Goal: Transaction & Acquisition: Purchase product/service

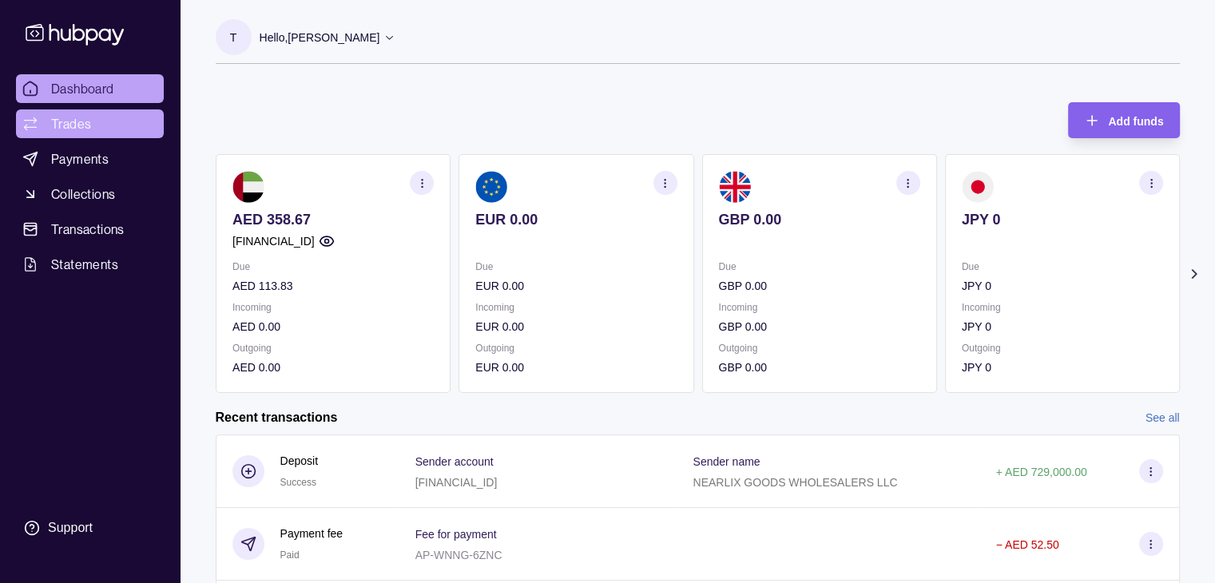
click at [97, 117] on link "Trades" at bounding box center [90, 123] width 148 height 29
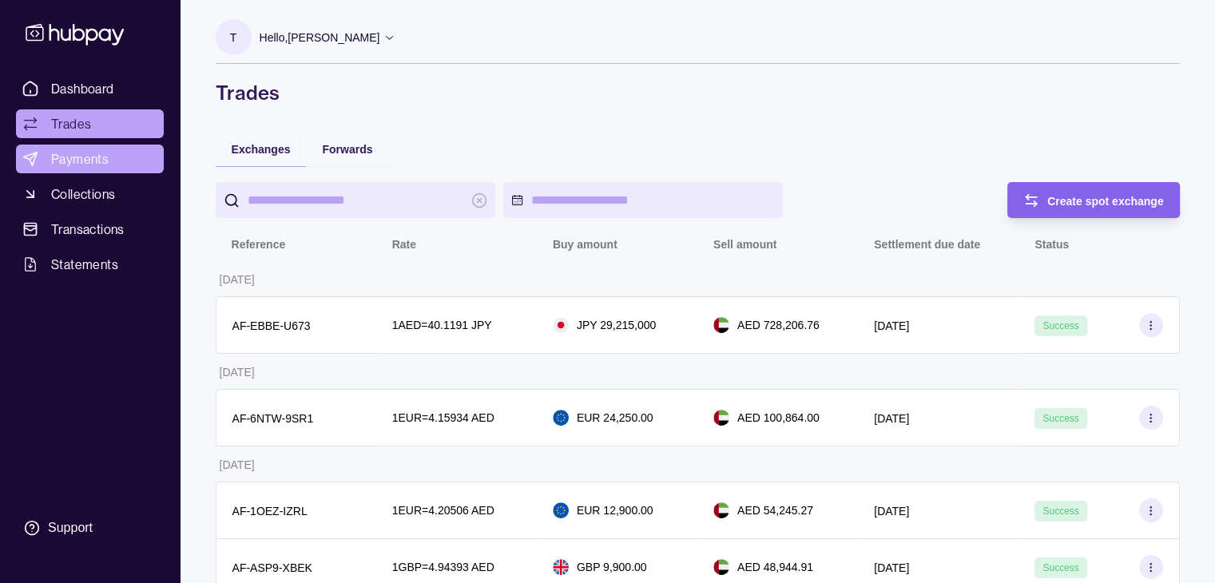
click at [71, 154] on span "Payments" at bounding box center [79, 158] width 57 height 19
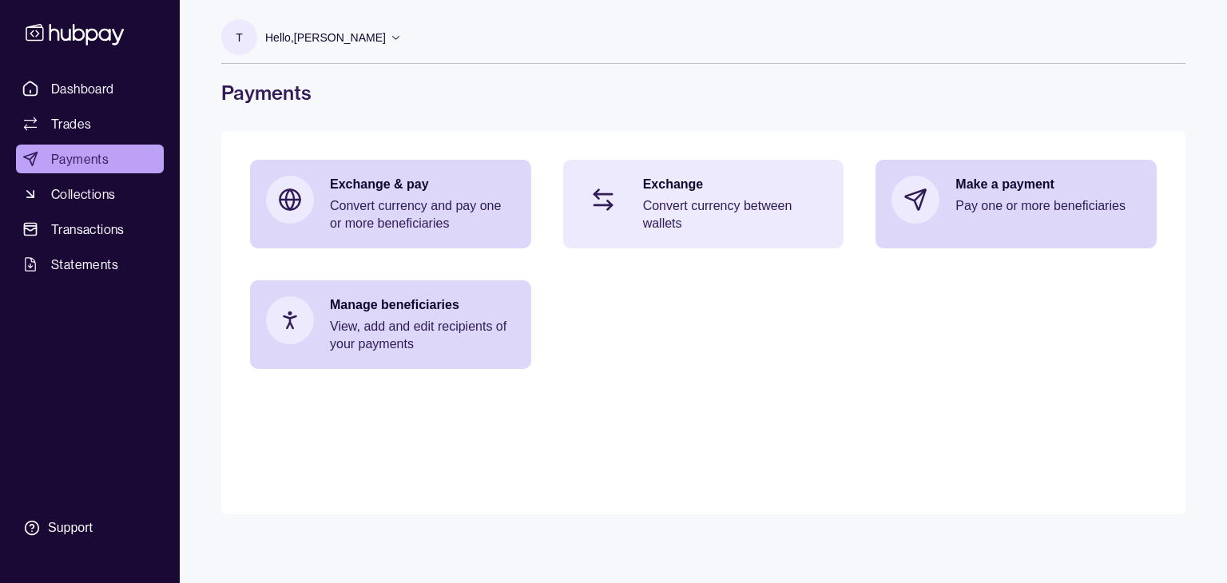
click at [707, 224] on p "Convert currency between wallets" at bounding box center [735, 214] width 185 height 35
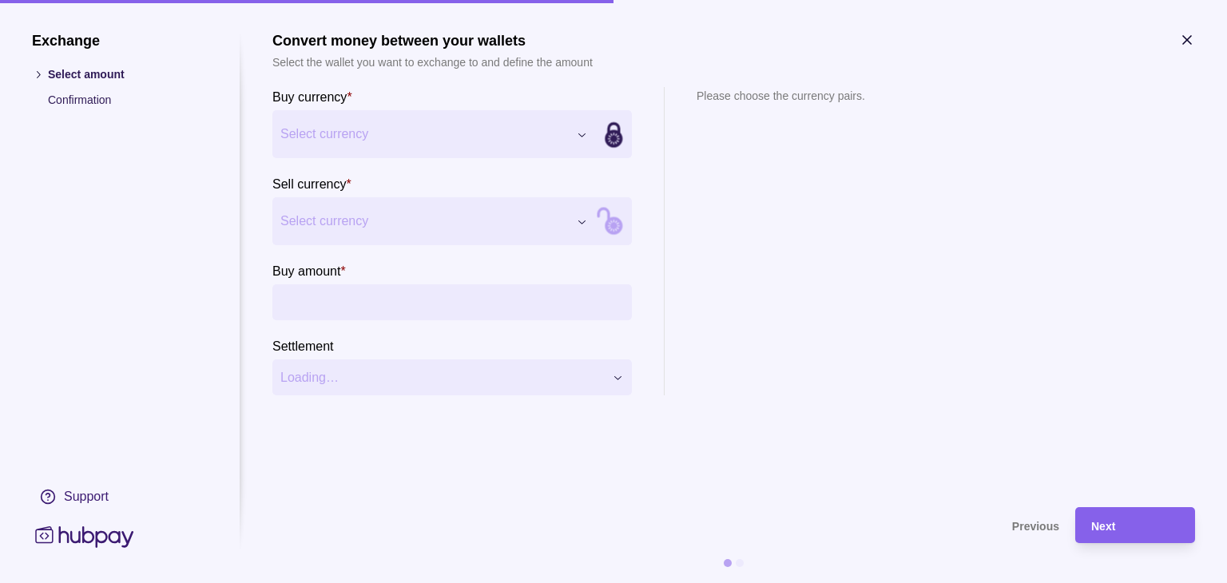
click at [577, 582] on div "Exchange Select amount Confirmation Support Convert money between your wallets …" at bounding box center [613, 583] width 1227 height 0
click at [575, 582] on div "Exchange Select amount Confirmation Support Convert money between your wallets …" at bounding box center [613, 583] width 1227 height 0
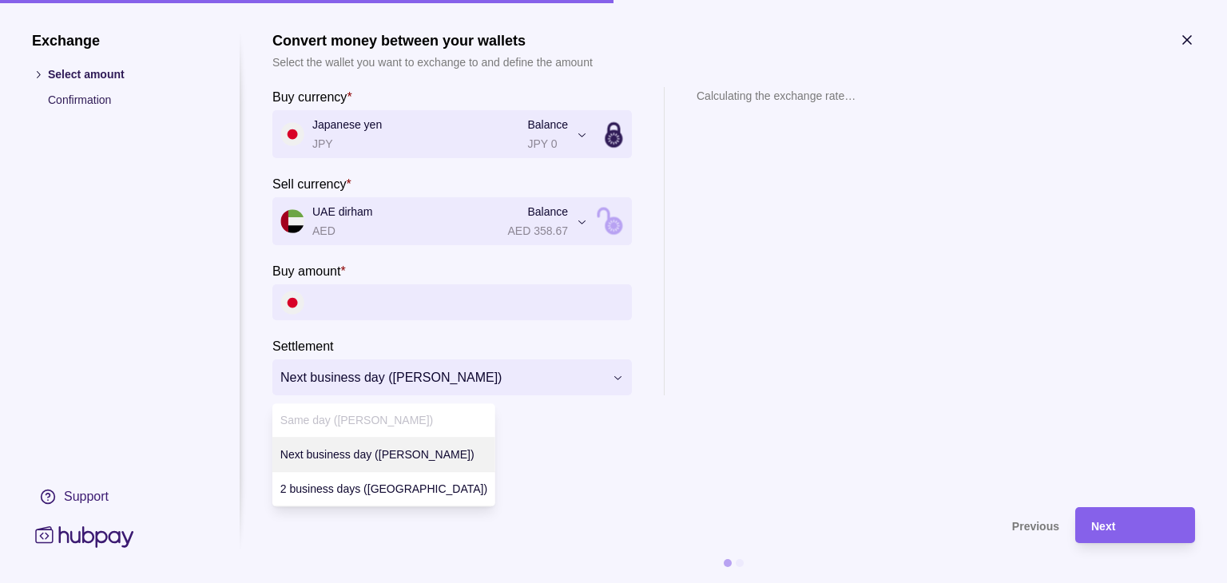
click at [466, 582] on div "**********" at bounding box center [613, 583] width 1227 height 0
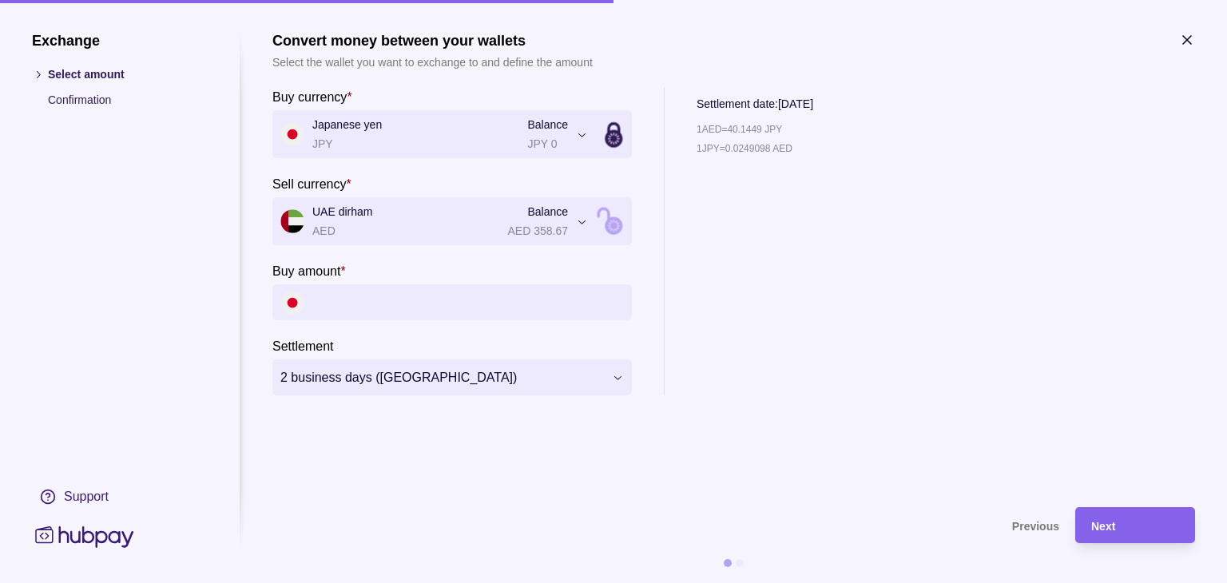
click at [866, 404] on section "**********" at bounding box center [733, 261] width 922 height 459
click at [463, 303] on input "Buy amount *" at bounding box center [467, 302] width 311 height 36
type input "*"
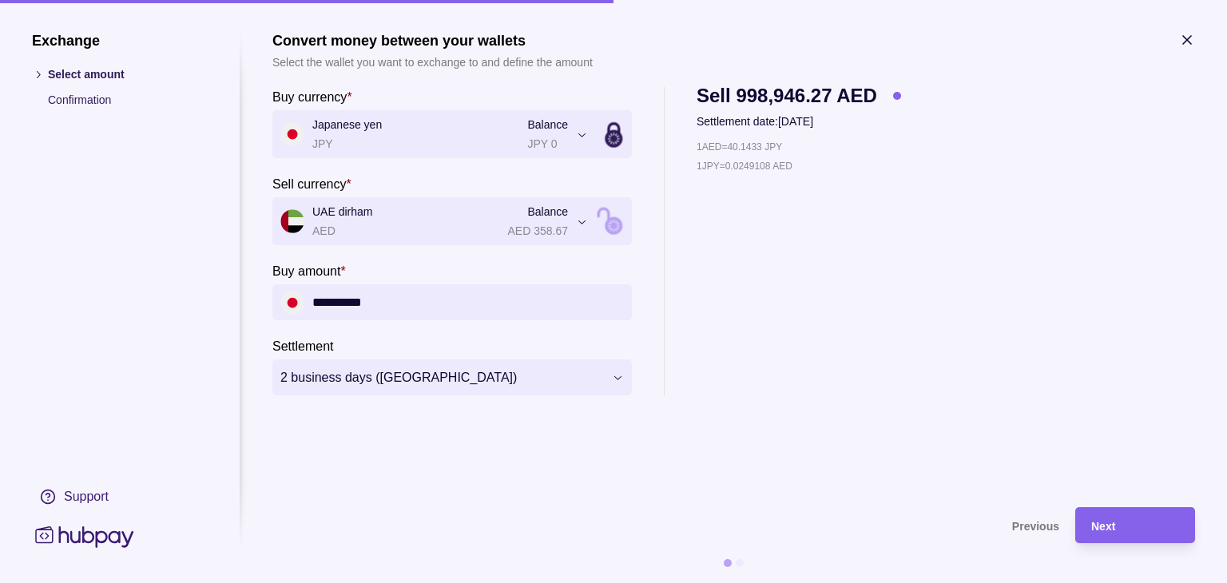
type input "**********"
click at [723, 326] on div "1 AED = 40.1433 JPY 1 JPY = 0.0249108 AED" at bounding box center [798, 266] width 204 height 257
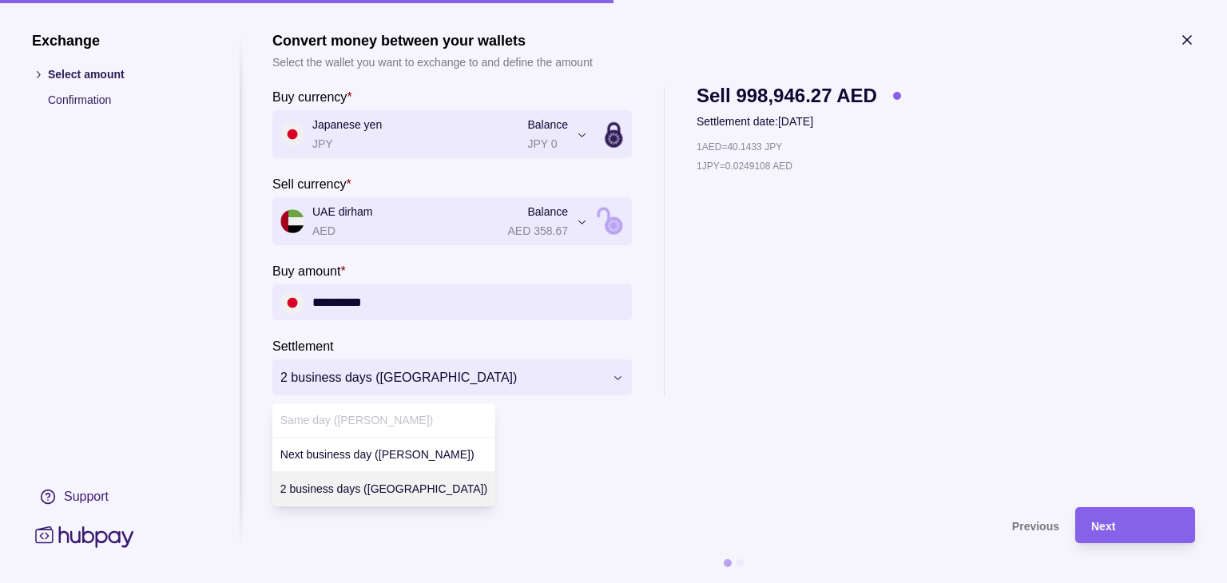
click at [619, 582] on div "**********" at bounding box center [613, 583] width 1227 height 0
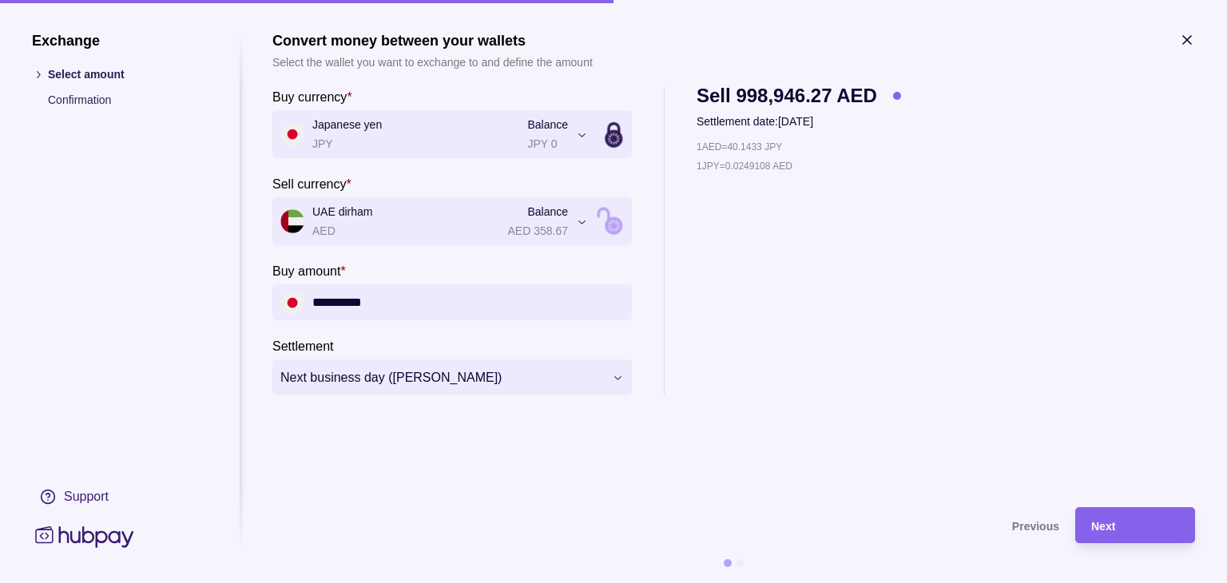
click at [824, 454] on section "**********" at bounding box center [733, 261] width 922 height 459
click at [1135, 530] on div "Next" at bounding box center [1135, 525] width 88 height 19
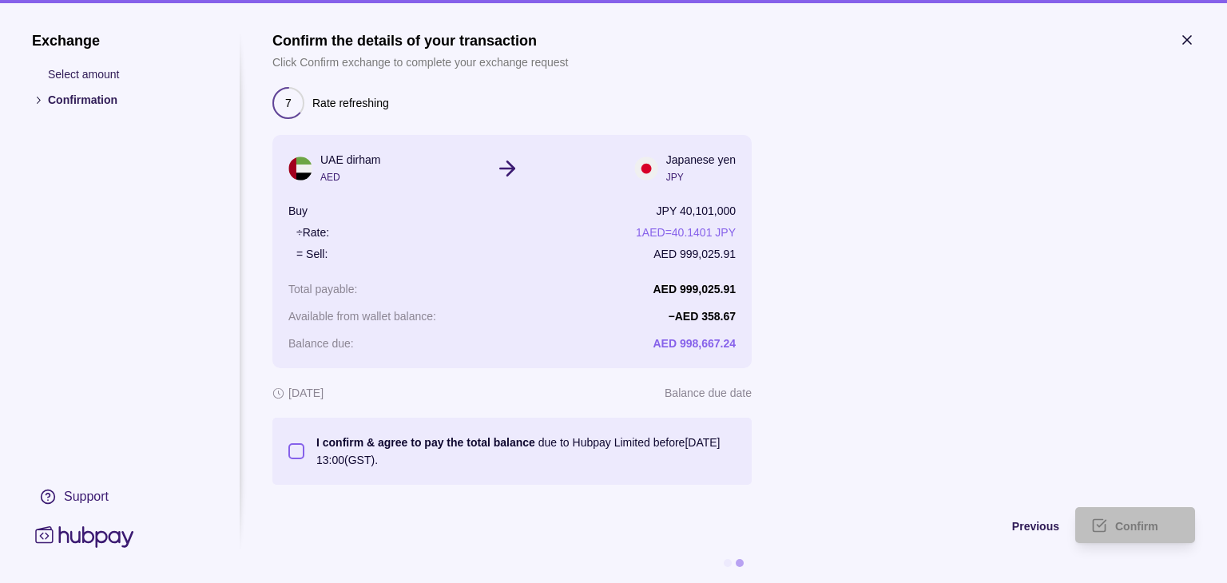
click at [287, 452] on section "I confirm & agree to pay the total balance due to Hubpay Limited before [DATE] …" at bounding box center [511, 451] width 479 height 67
click at [301, 452] on button "I confirm & agree to pay the total balance due to Hubpay Limited before [DATE] …" at bounding box center [296, 451] width 16 height 16
type button "on"
click at [1147, 520] on span "Confirm" at bounding box center [1136, 526] width 43 height 13
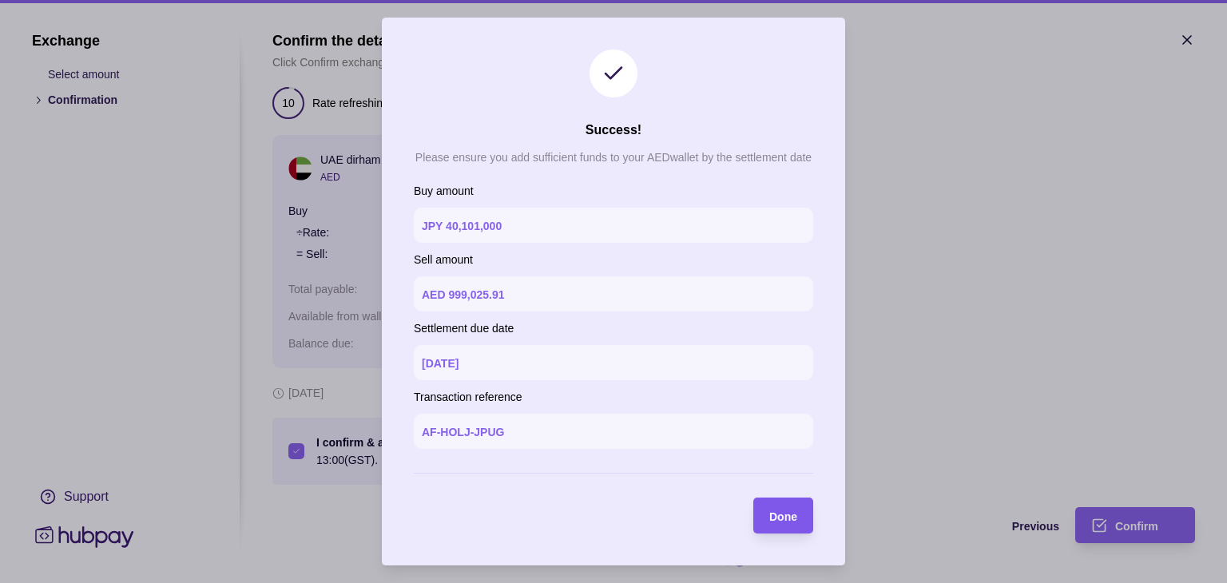
click at [783, 521] on span "Done" at bounding box center [783, 516] width 28 height 13
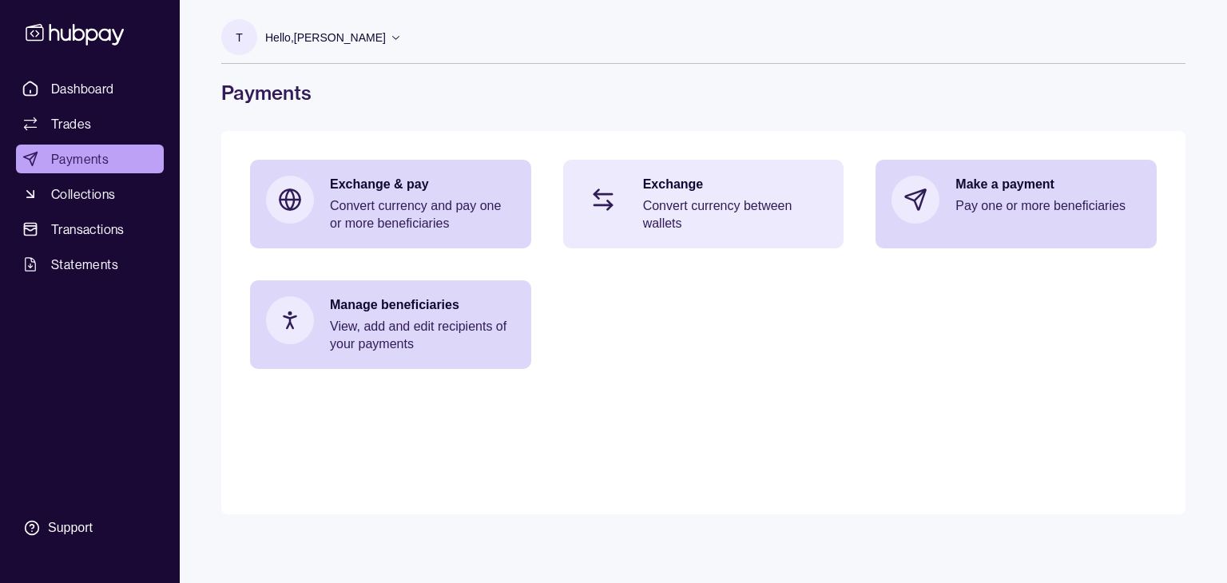
click at [683, 209] on p "Convert currency between wallets" at bounding box center [735, 214] width 185 height 35
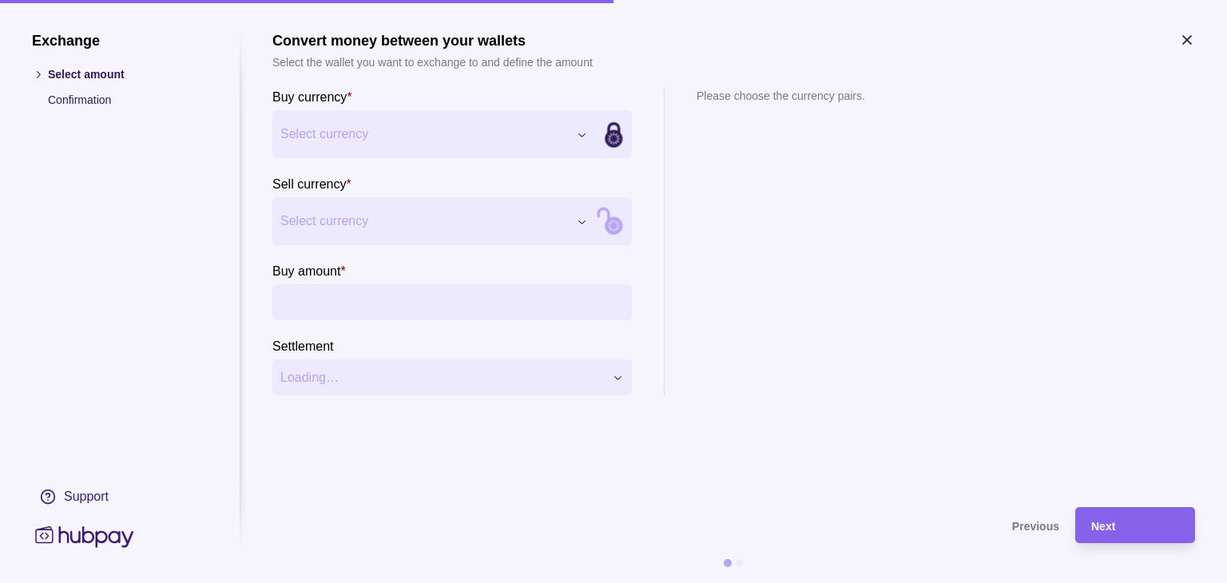
click at [580, 582] on div "Exchange Select amount Confirmation Support Convert money between your wallets …" at bounding box center [613, 583] width 1227 height 0
click at [584, 582] on div "Exchange Select amount Confirmation Support Convert money between your wallets …" at bounding box center [613, 583] width 1227 height 0
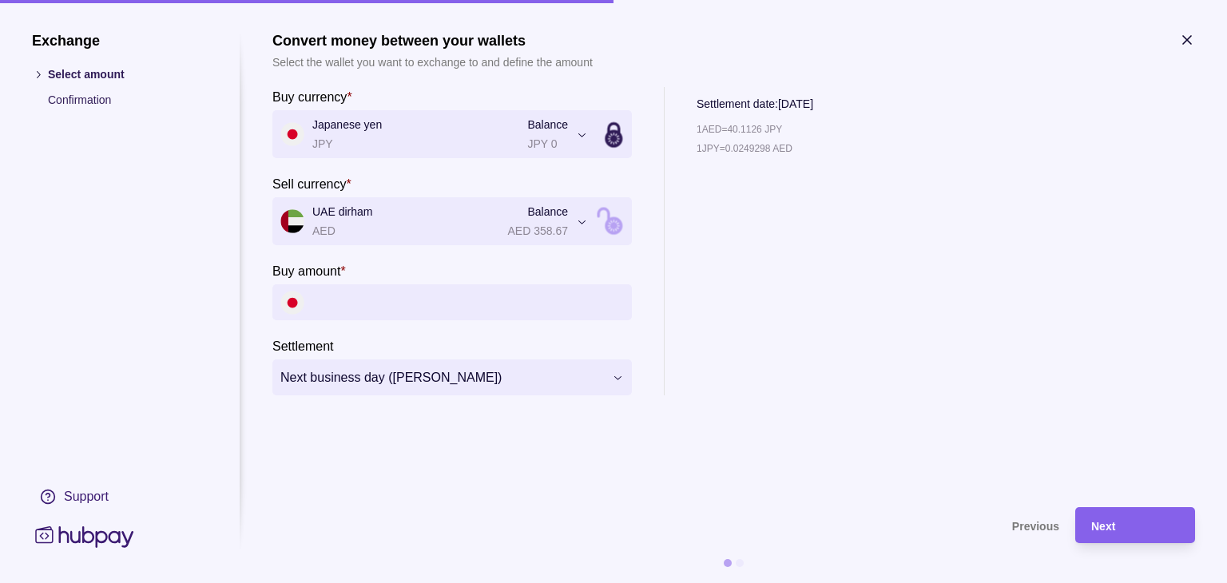
click at [493, 306] on input "Buy amount *" at bounding box center [467, 302] width 311 height 36
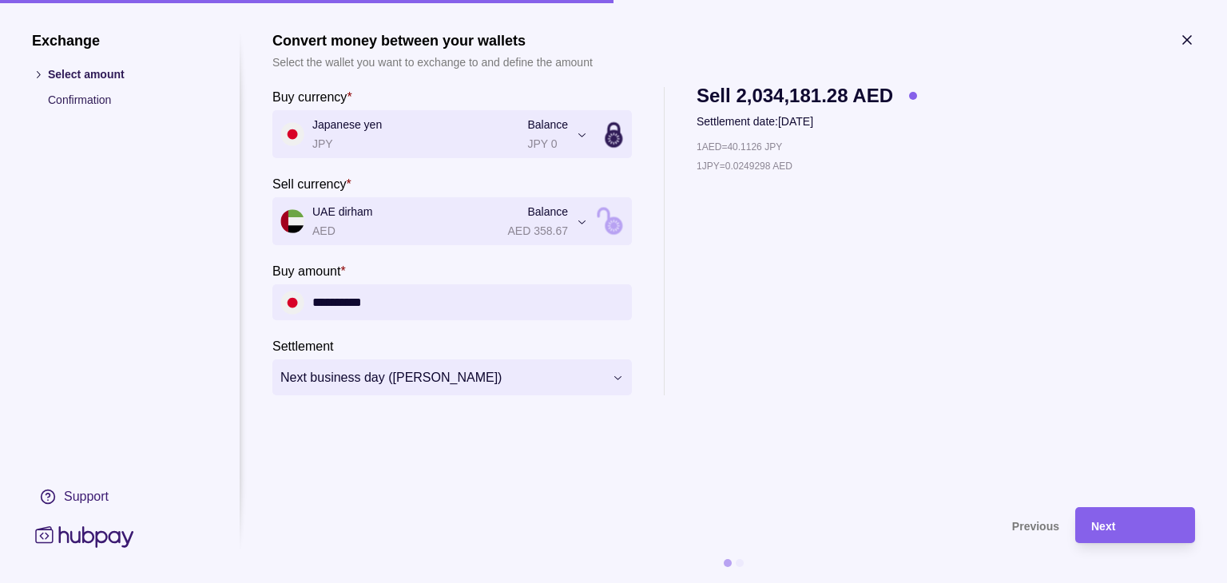
type input "**********"
click at [620, 582] on div "**********" at bounding box center [613, 583] width 1227 height 0
click at [808, 410] on section "**********" at bounding box center [733, 261] width 922 height 459
click at [1129, 529] on div "Next" at bounding box center [1135, 525] width 88 height 19
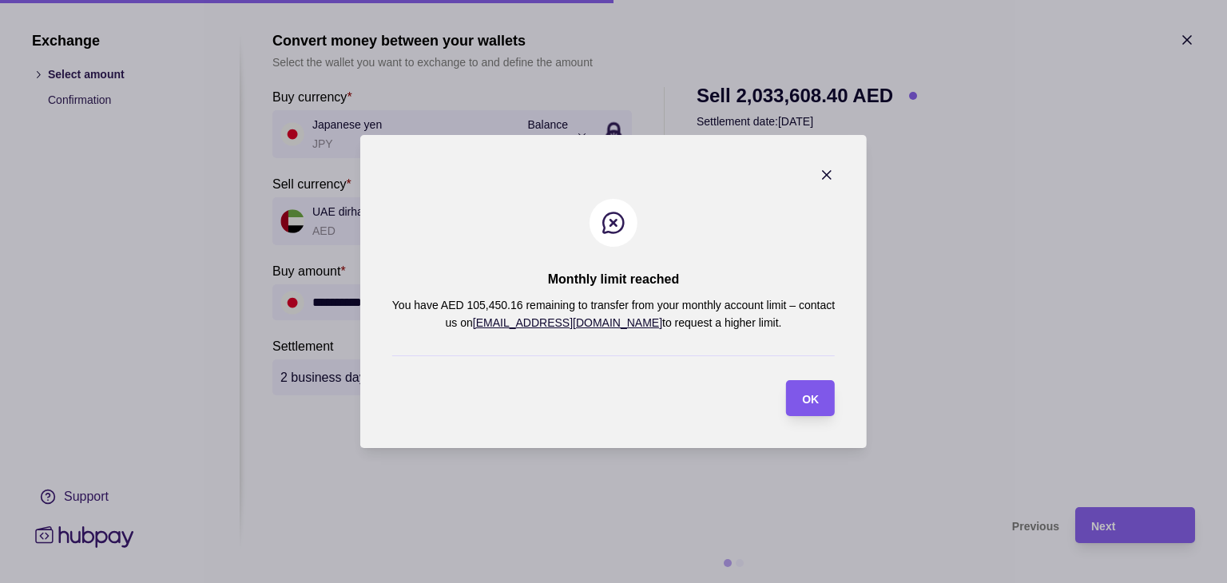
click at [828, 392] on section "OK" at bounding box center [810, 398] width 49 height 36
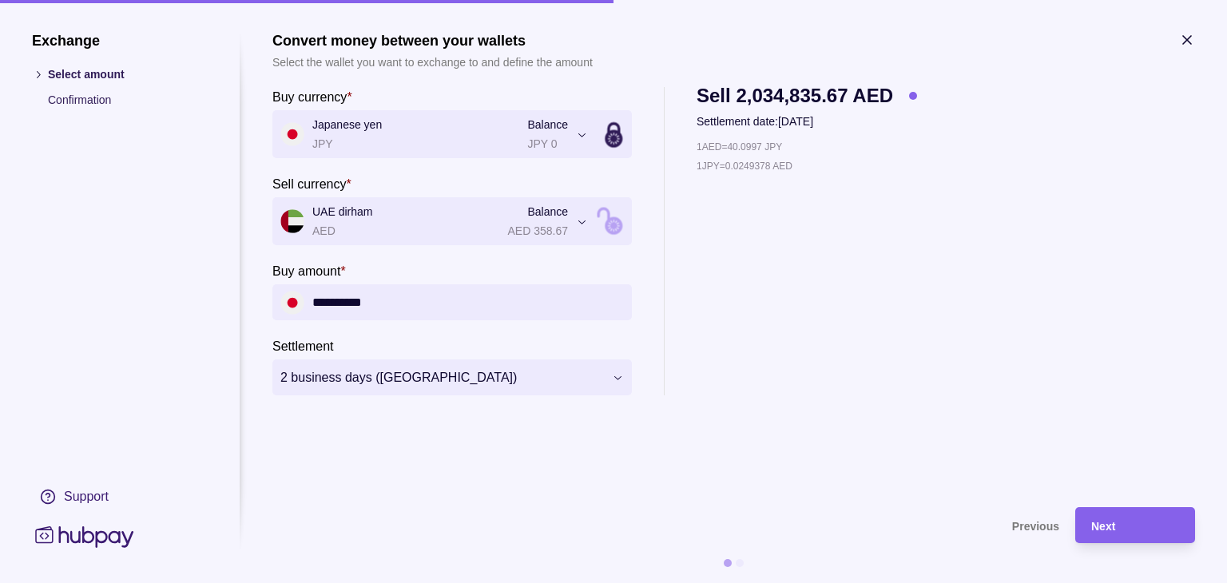
click at [1190, 42] on icon "button" at bounding box center [1187, 40] width 8 height 8
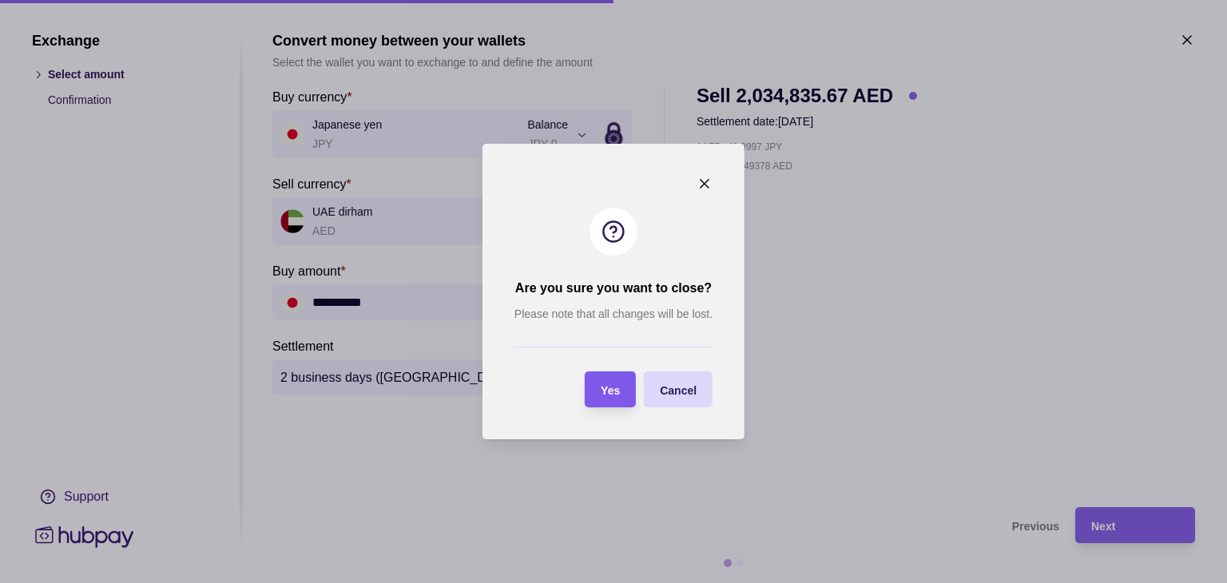
click at [608, 387] on span "Yes" at bounding box center [609, 390] width 19 height 13
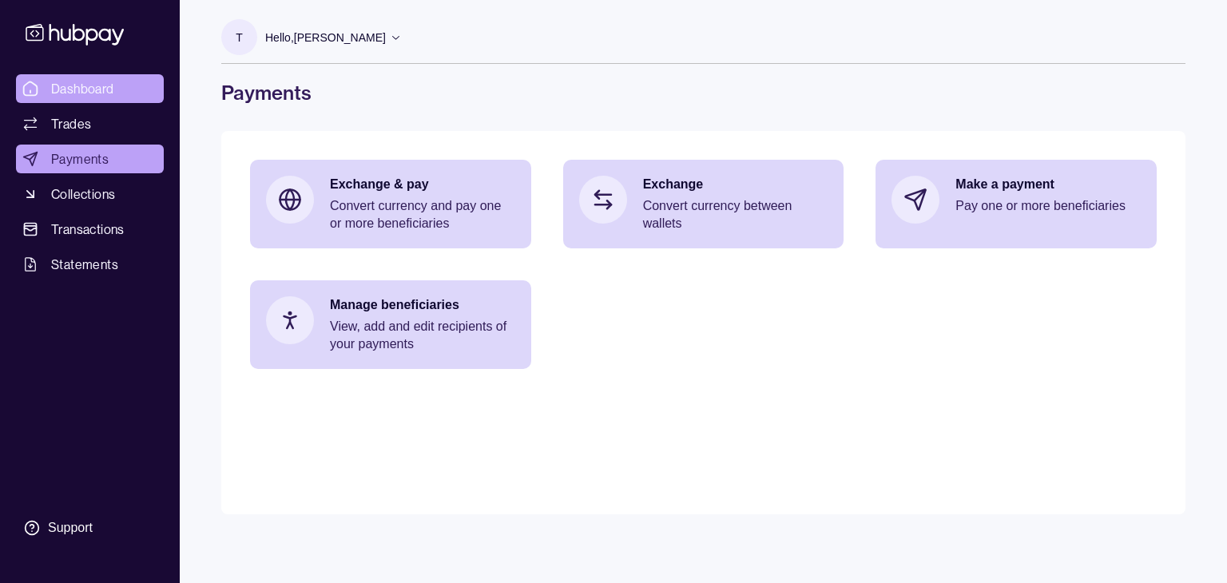
click at [46, 93] on link "Dashboard" at bounding box center [90, 88] width 148 height 29
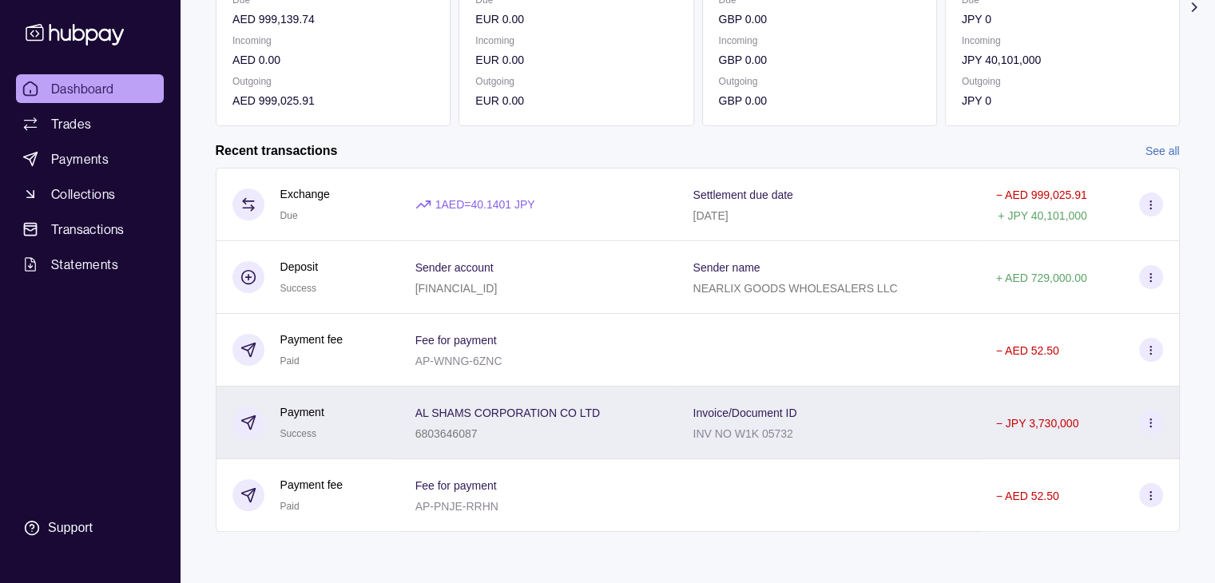
scroll to position [269, 0]
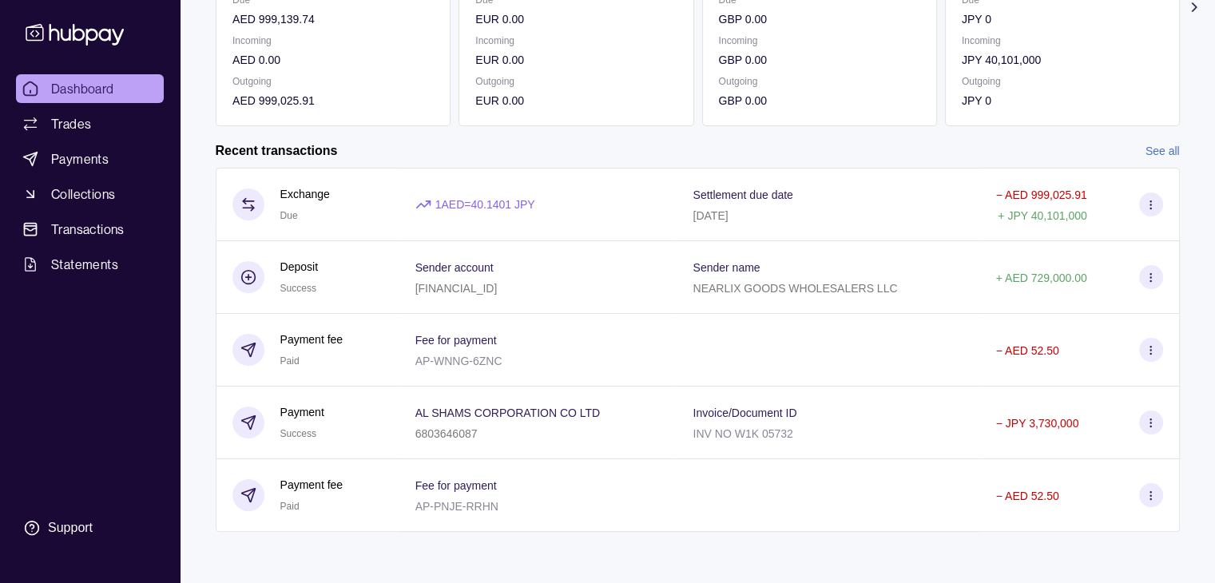
click at [1155, 149] on link "See all" at bounding box center [1162, 151] width 34 height 18
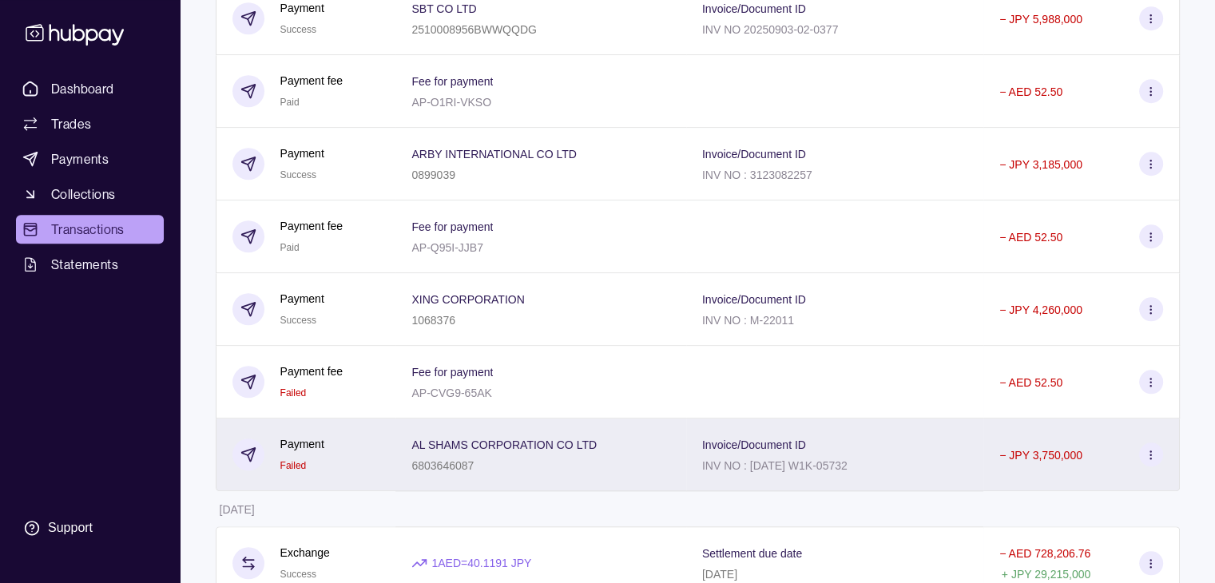
scroll to position [1316, 0]
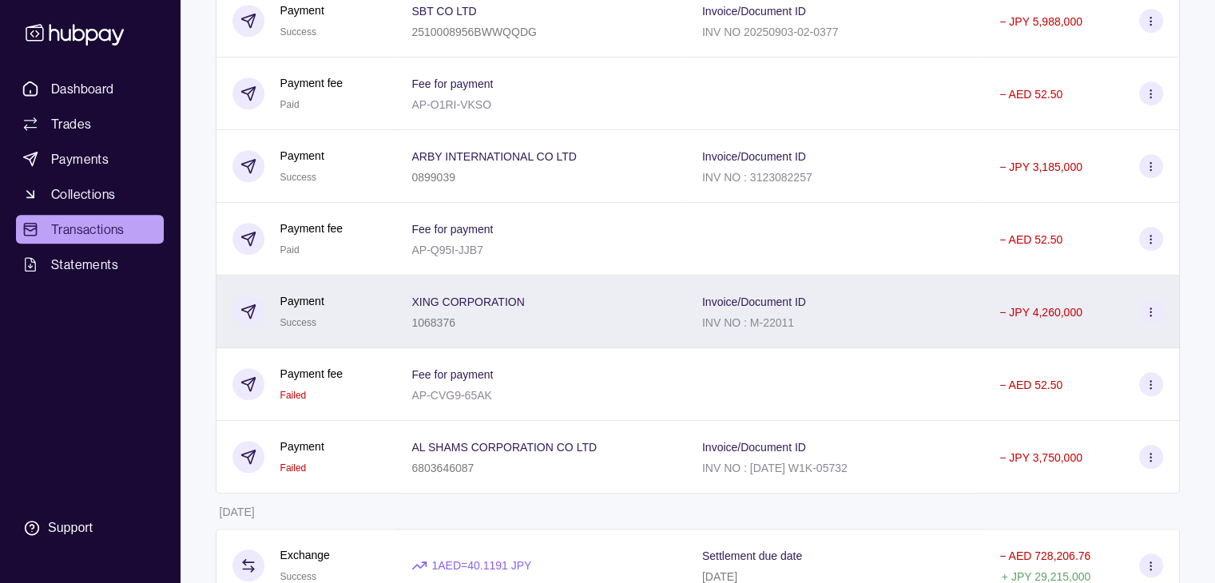
click at [1145, 318] on icon at bounding box center [1150, 312] width 12 height 12
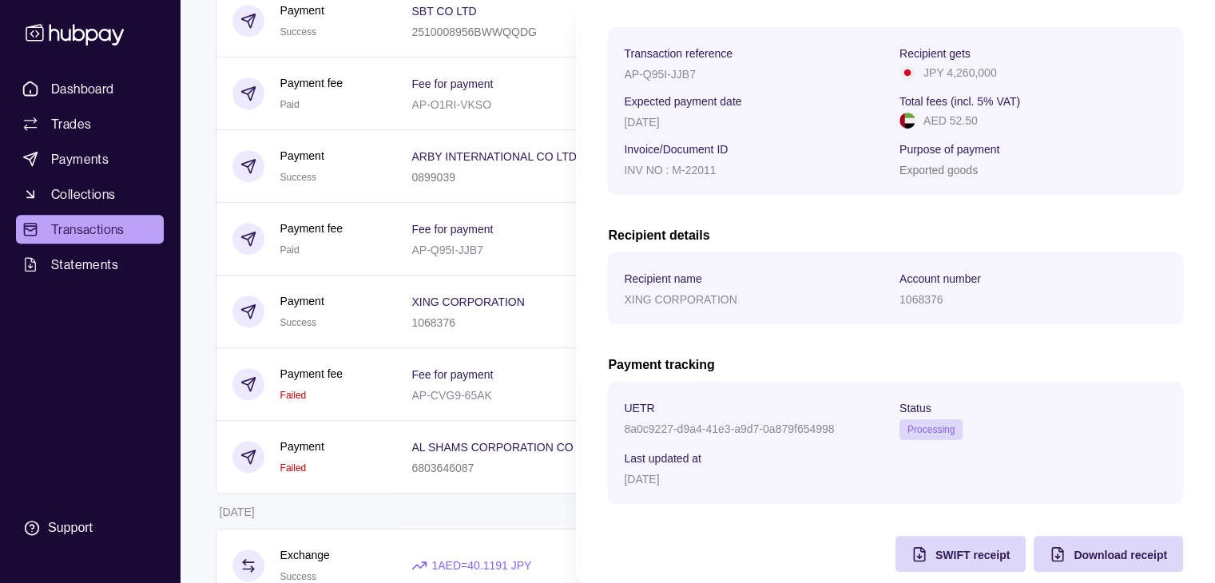
scroll to position [256, 0]
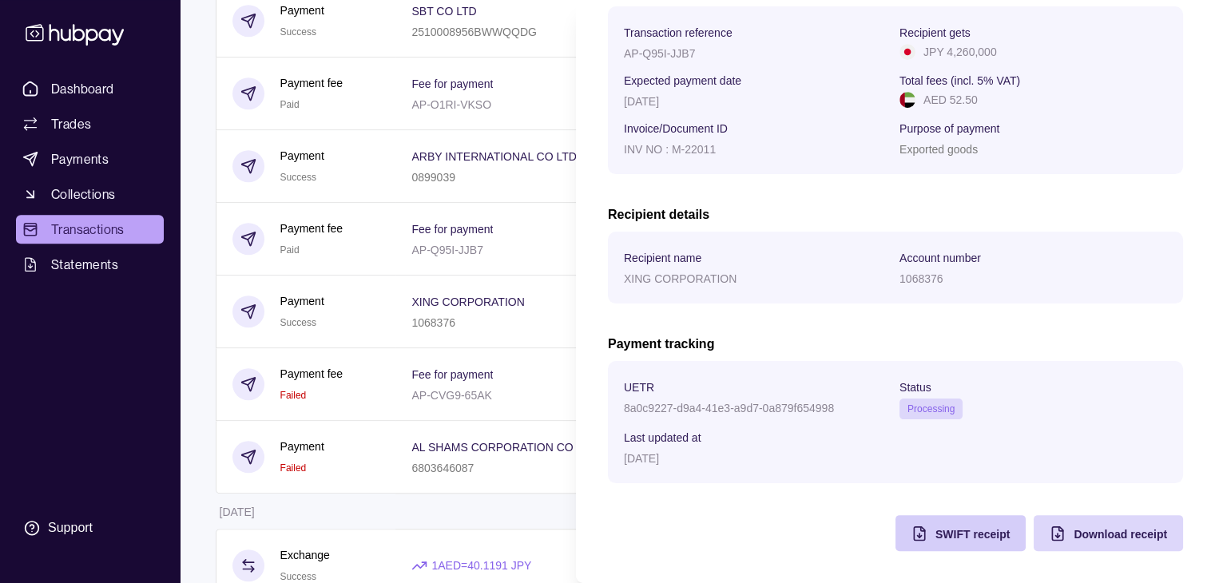
click at [977, 533] on span "SWIFT receipt" at bounding box center [972, 534] width 74 height 13
click at [937, 534] on span "SWIFT receipt" at bounding box center [972, 534] width 74 height 13
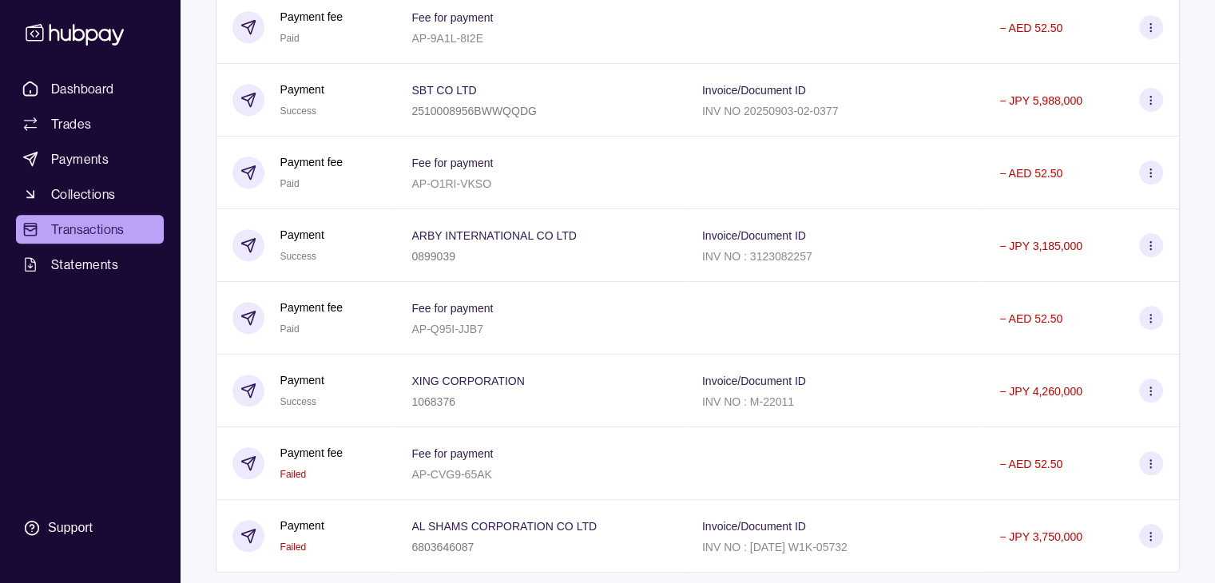
scroll to position [1236, 0]
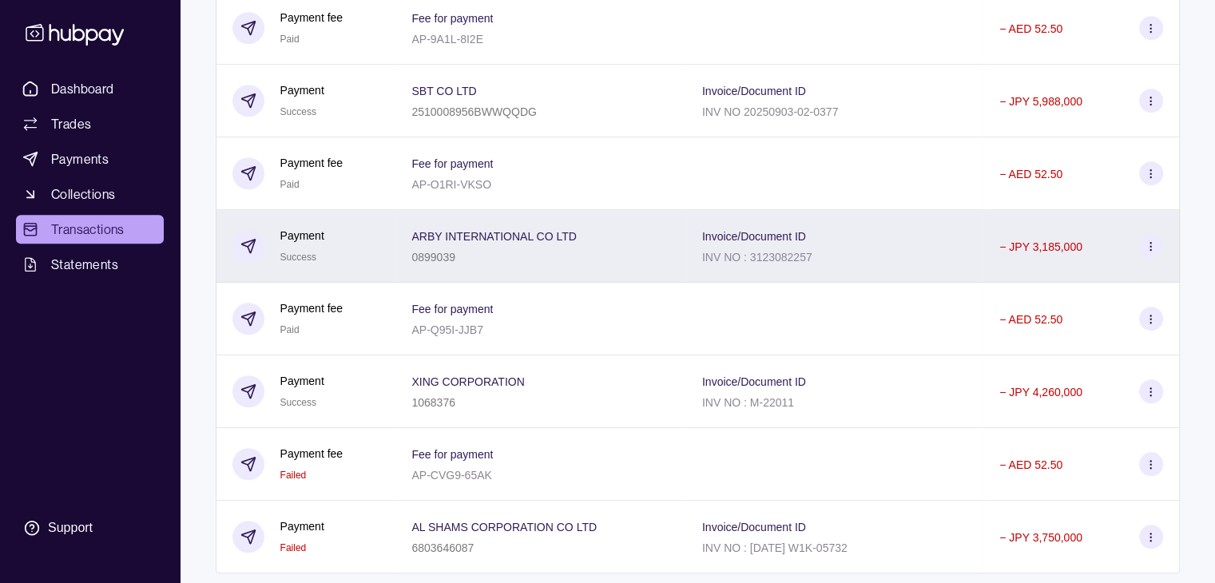
click at [1147, 258] on section at bounding box center [1151, 246] width 24 height 24
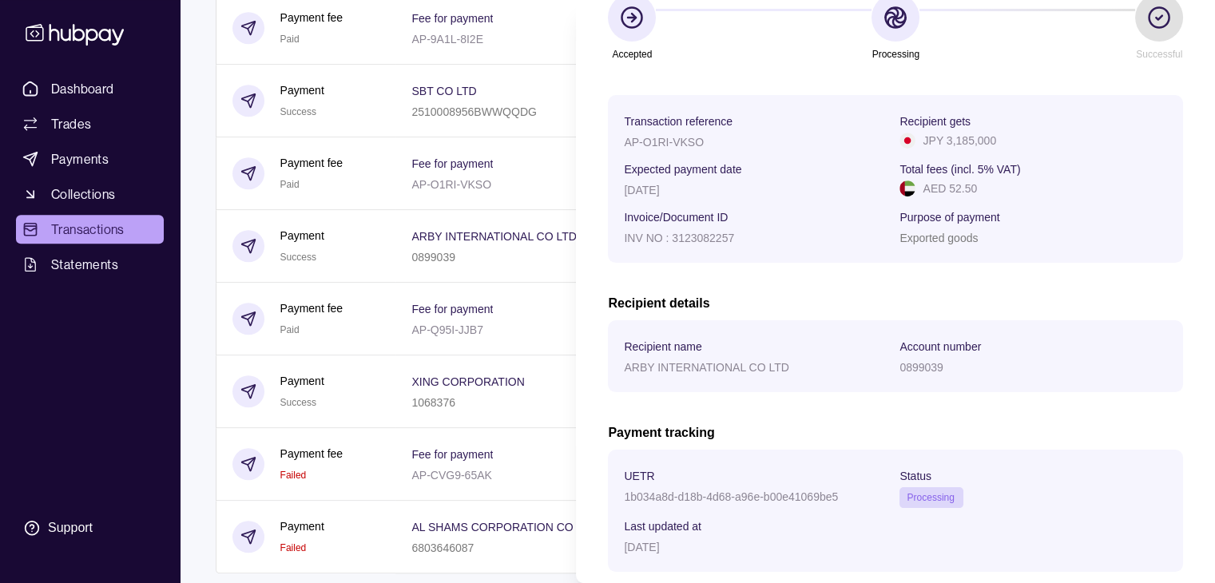
scroll to position [240, 0]
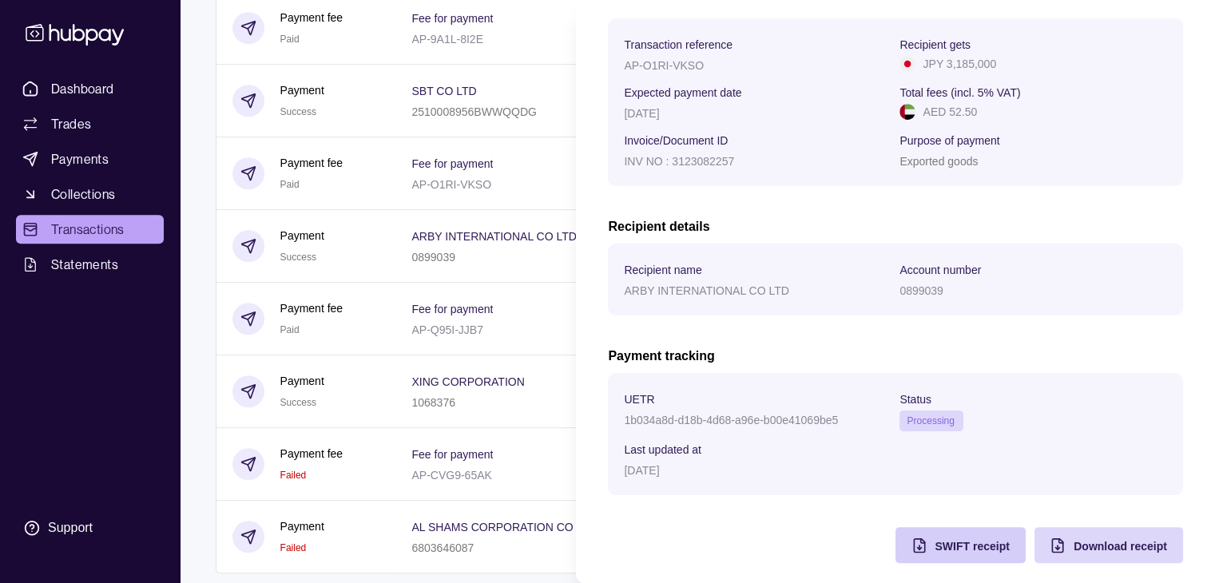
click at [936, 544] on span "SWIFT receipt" at bounding box center [972, 546] width 74 height 13
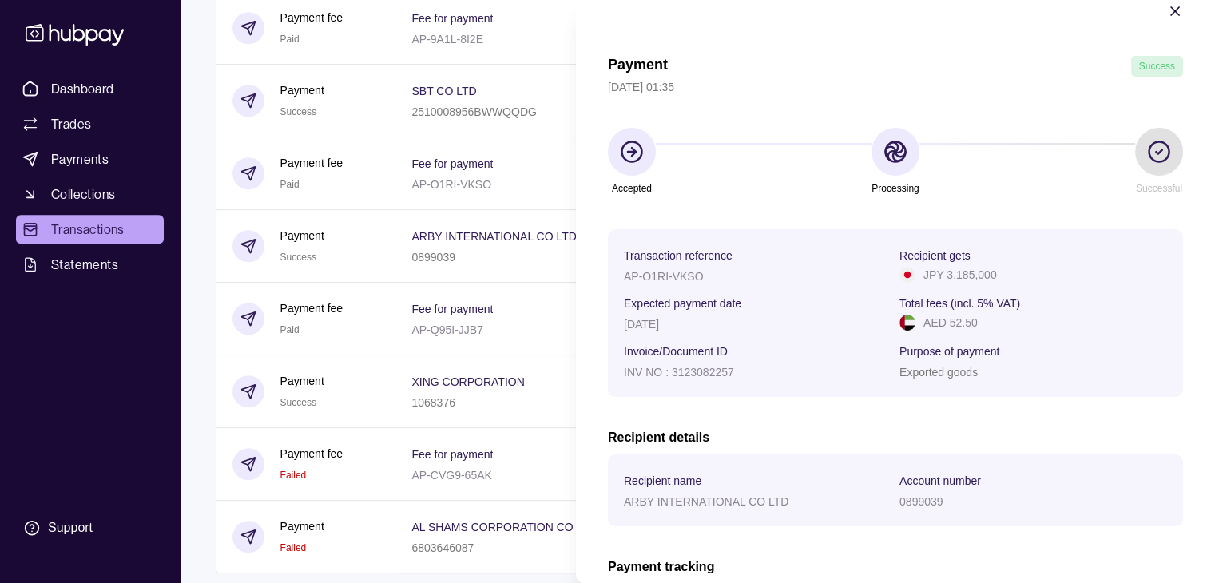
scroll to position [0, 0]
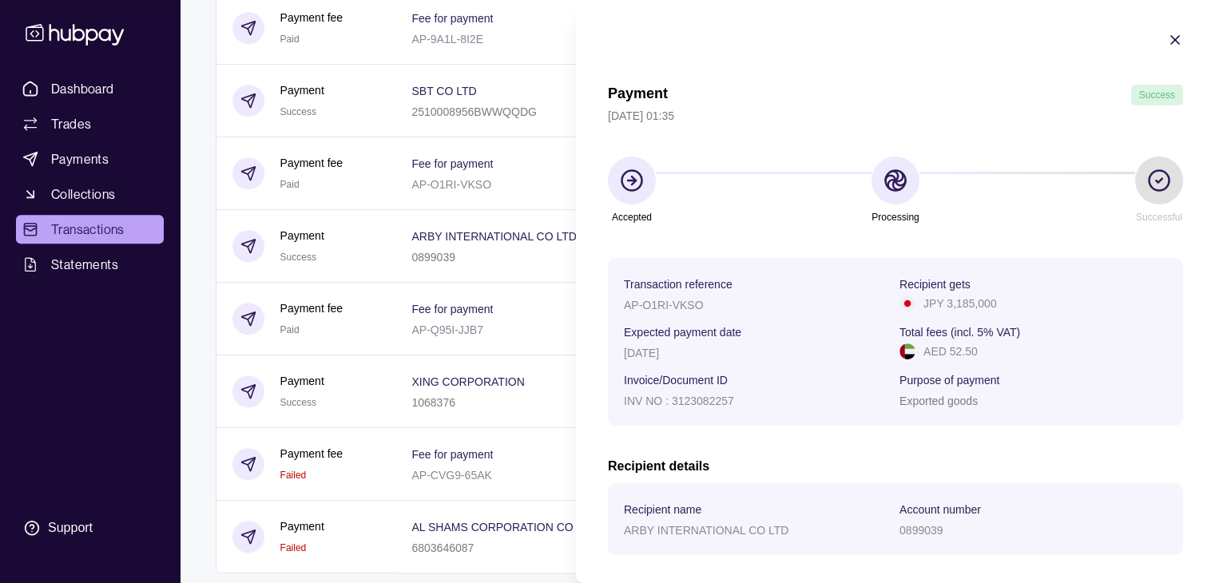
click at [1171, 42] on icon "button" at bounding box center [1175, 40] width 8 height 8
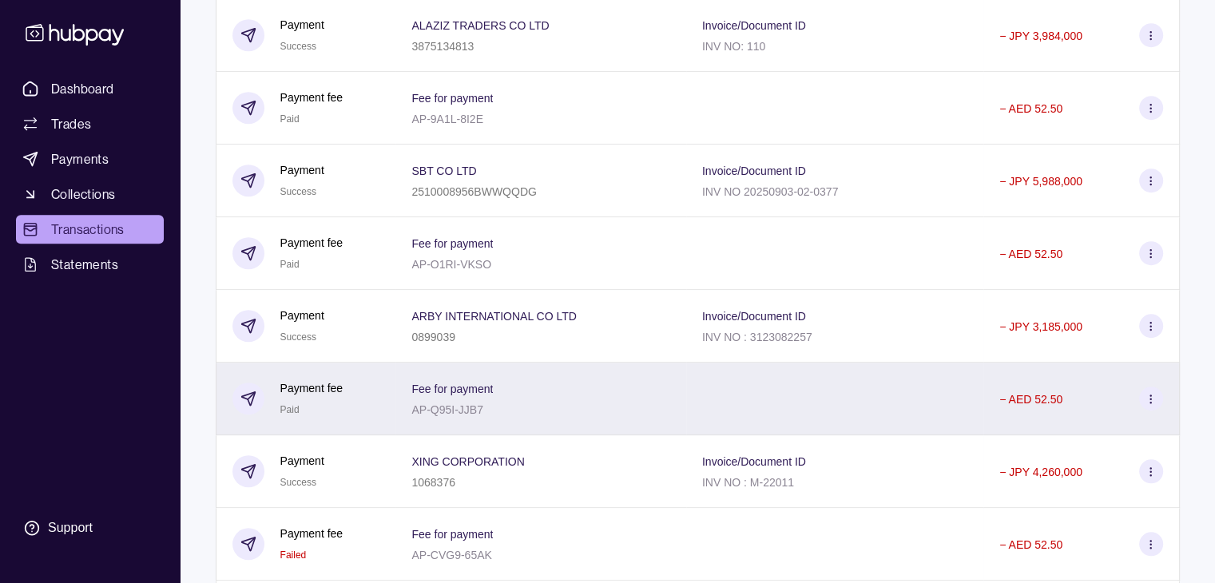
scroll to position [1076, 0]
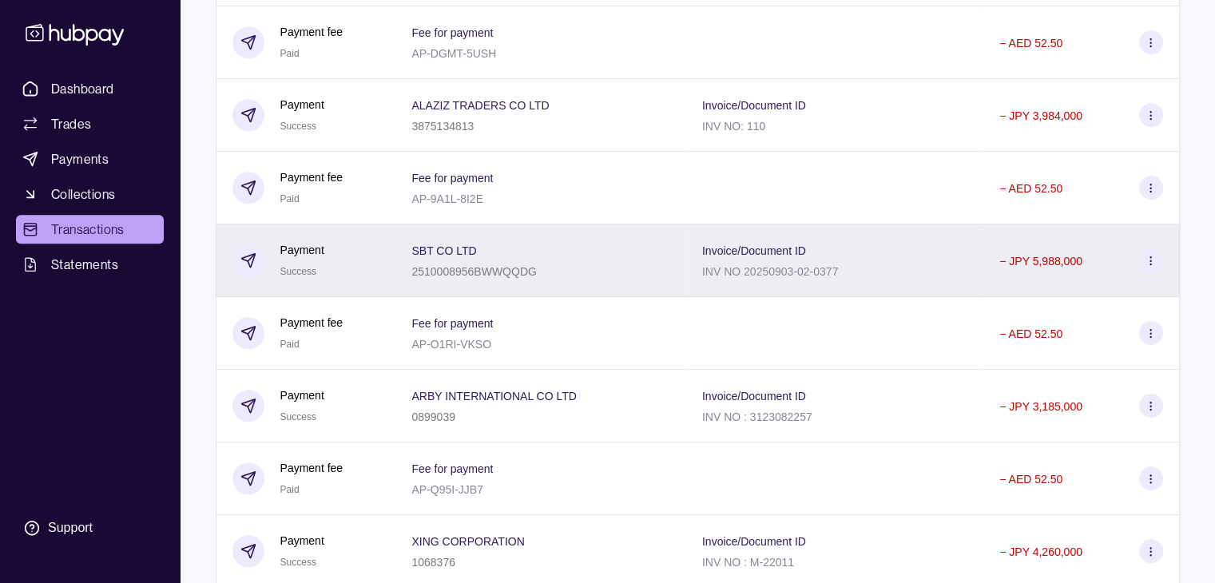
click at [1148, 267] on icon at bounding box center [1150, 261] width 12 height 12
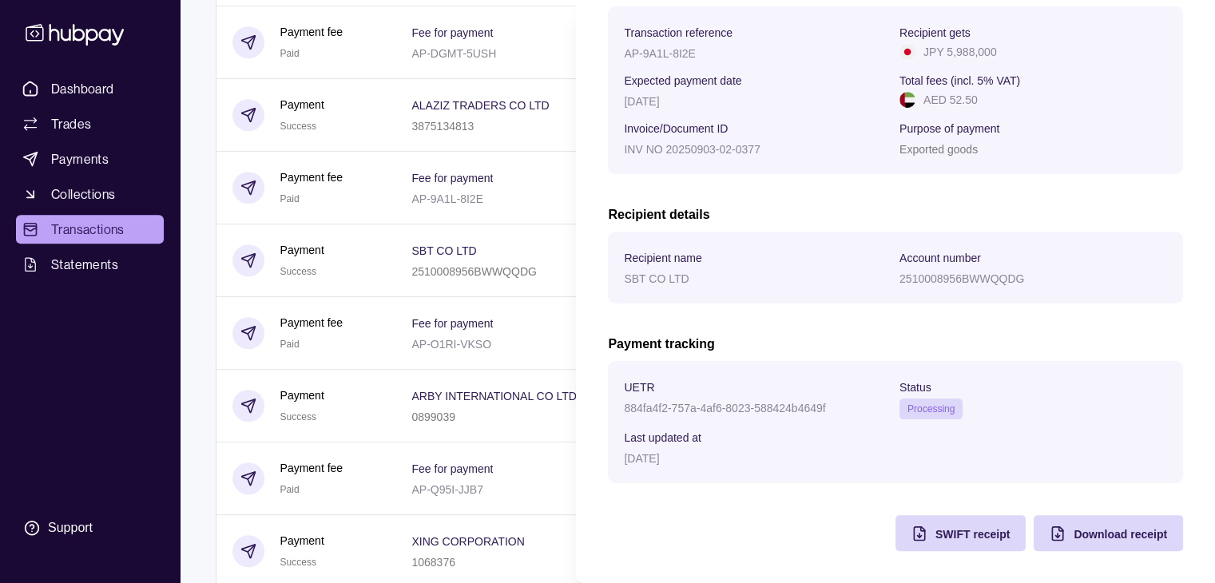
scroll to position [256, 0]
click at [935, 535] on span "SWIFT receipt" at bounding box center [972, 534] width 74 height 13
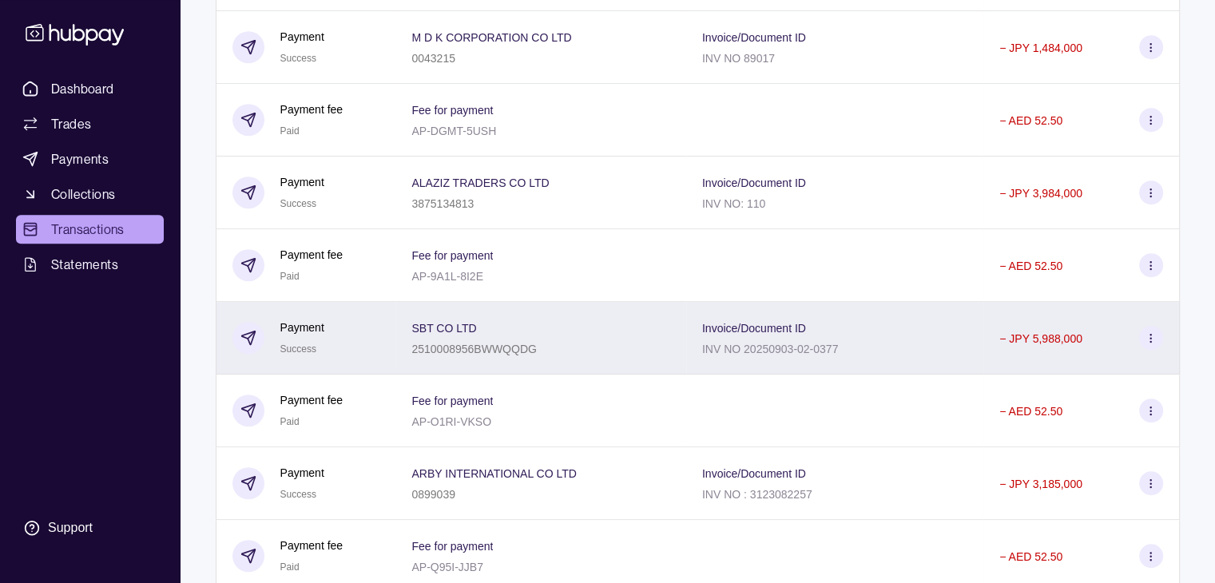
scroll to position [997, 0]
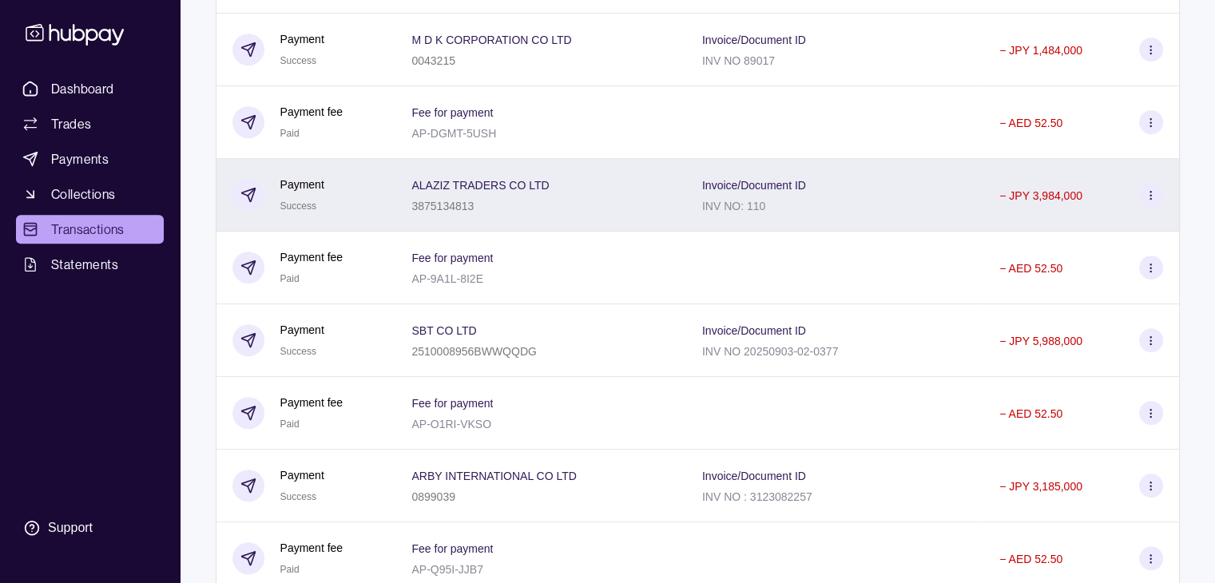
click at [1151, 201] on icon at bounding box center [1150, 195] width 12 height 12
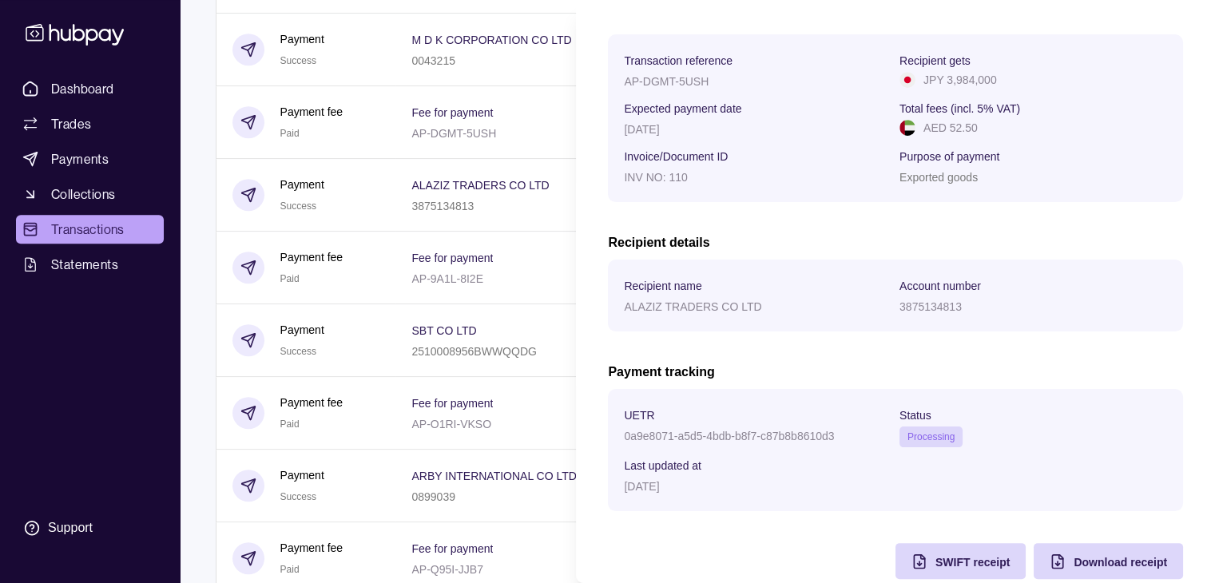
scroll to position [256, 0]
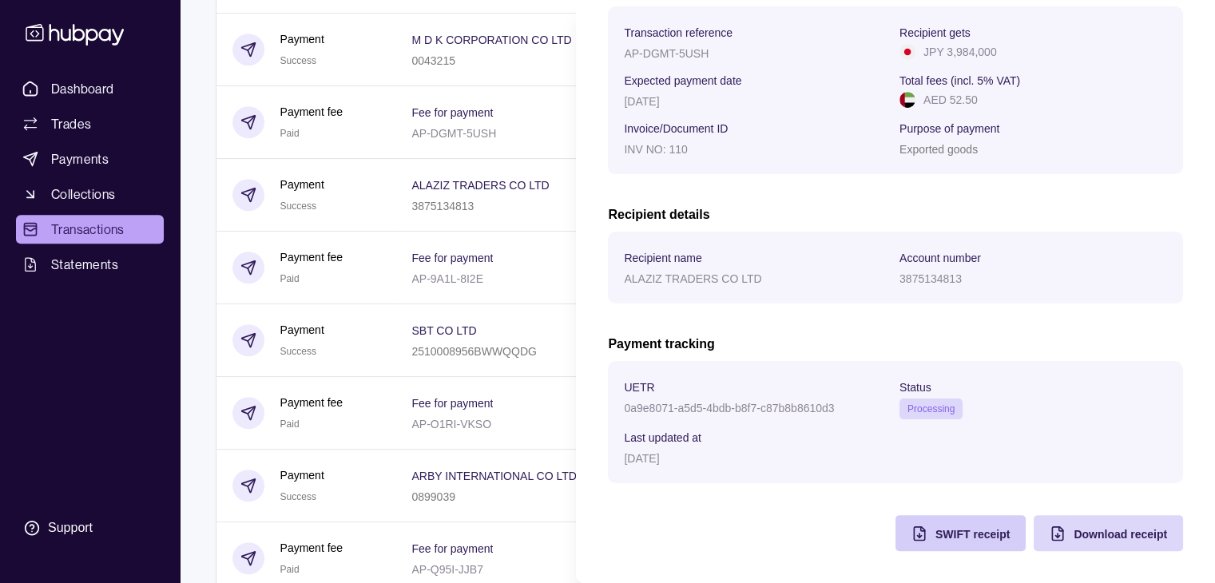
click at [937, 537] on span "SWIFT receipt" at bounding box center [972, 534] width 74 height 13
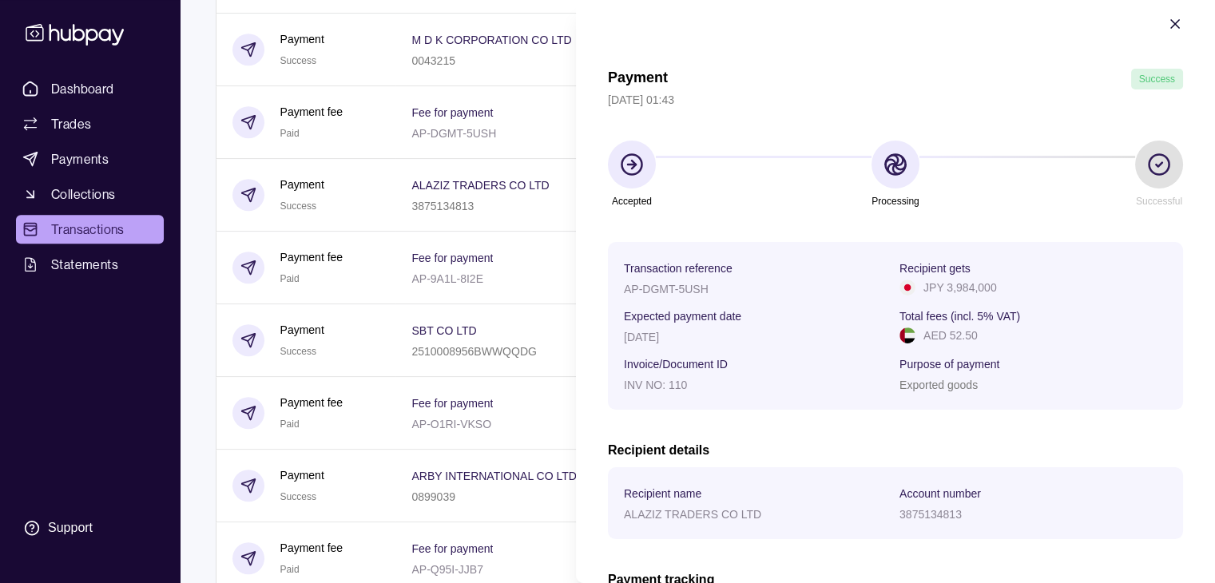
scroll to position [0, 0]
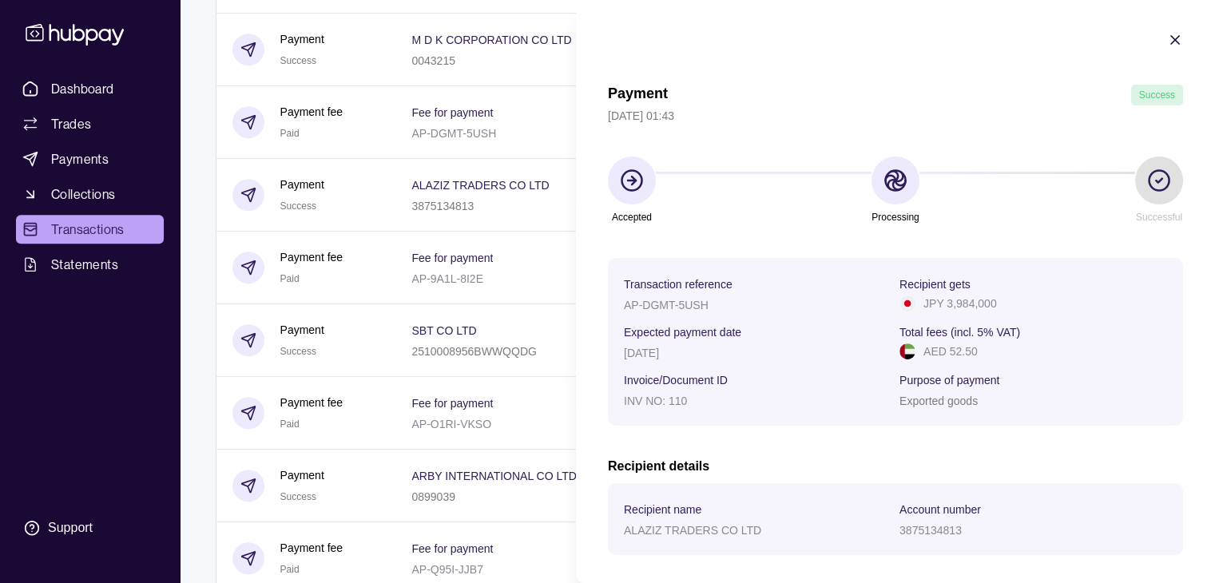
click at [1171, 42] on icon "button" at bounding box center [1175, 40] width 8 height 8
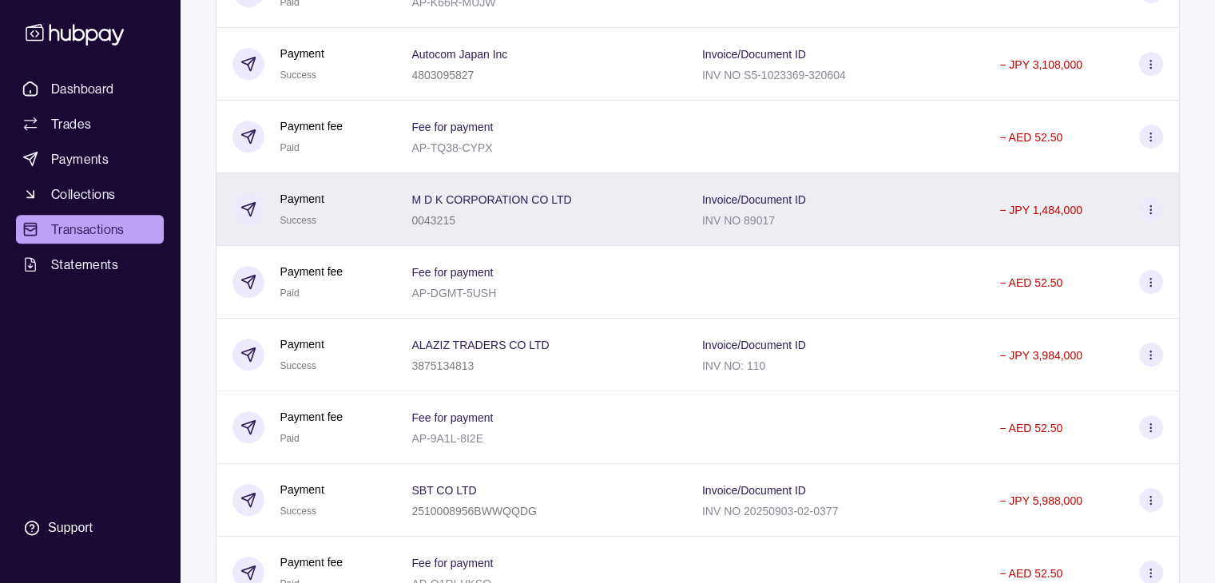
scroll to position [757, 0]
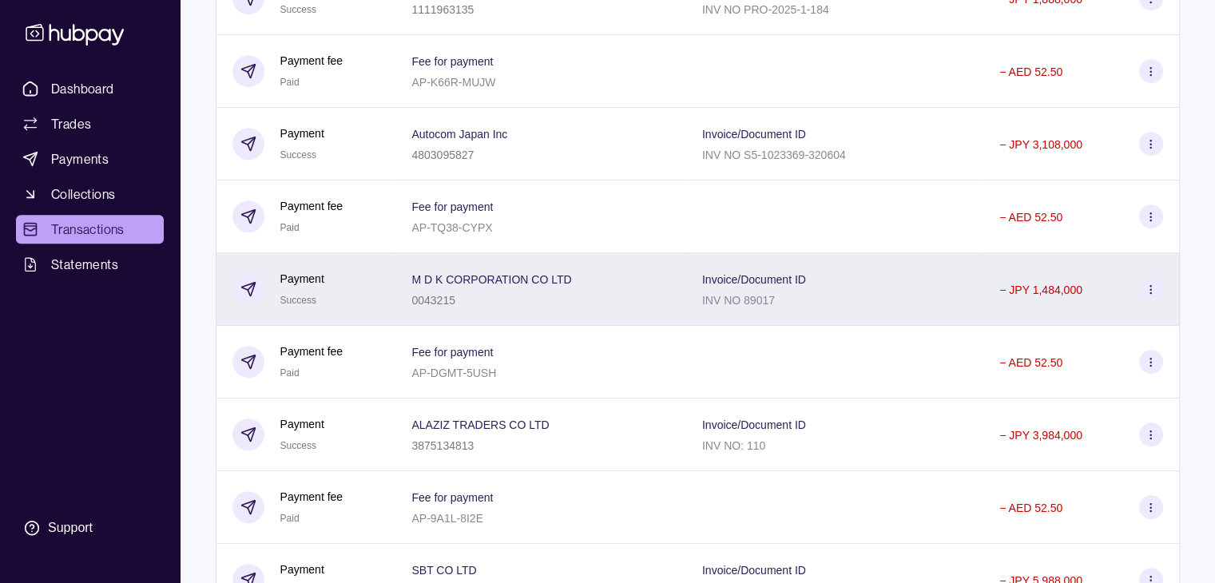
click at [1148, 292] on icon at bounding box center [1150, 289] width 12 height 12
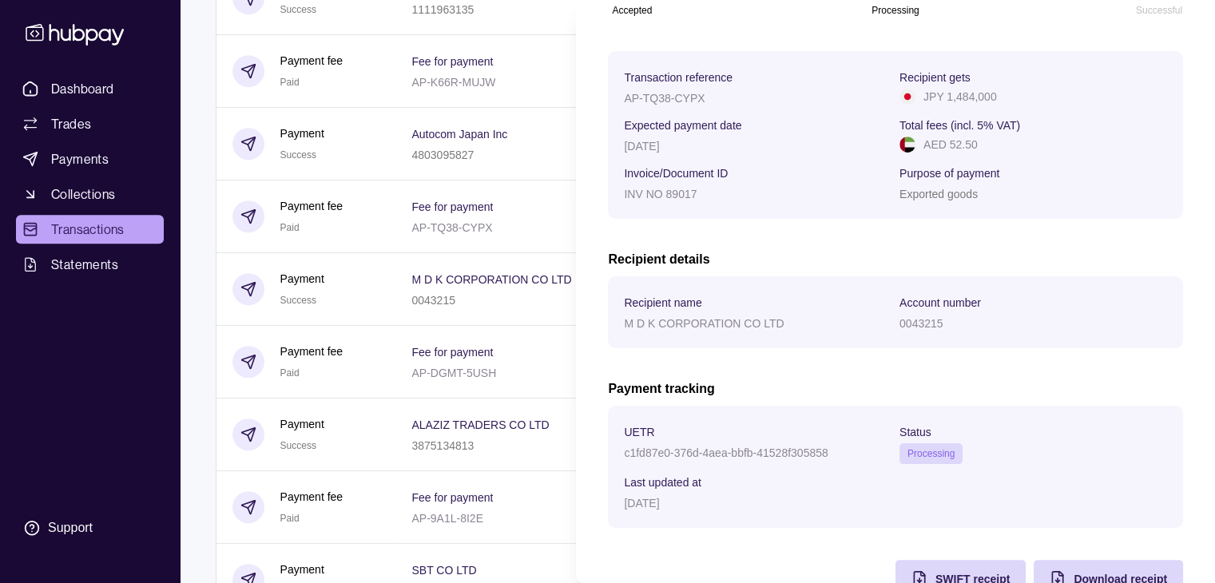
scroll to position [256, 0]
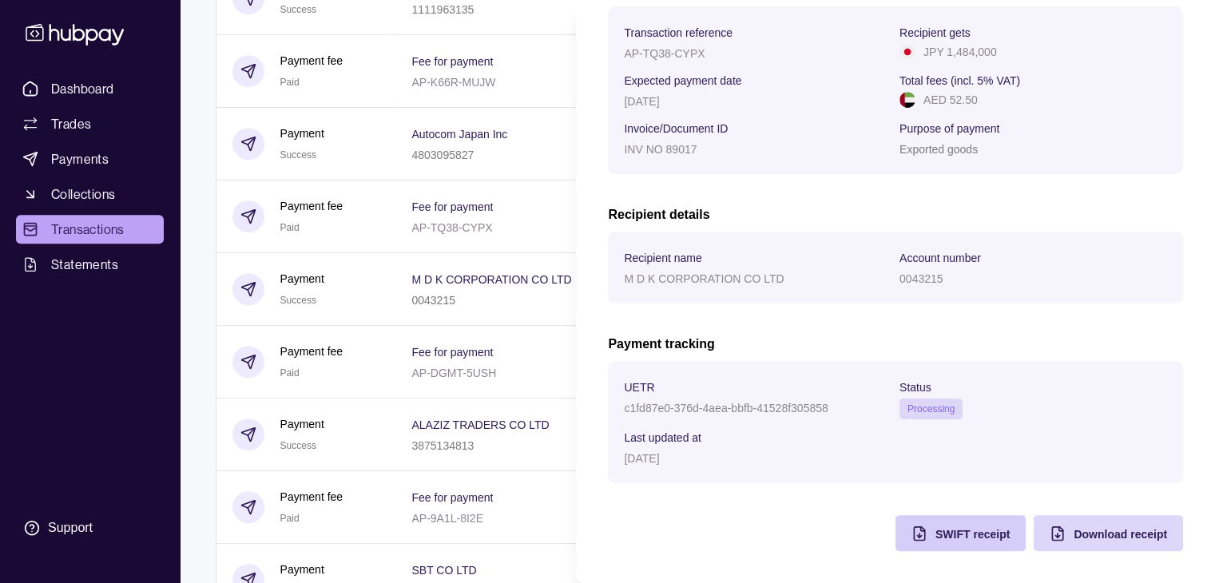
click at [931, 518] on div "SWIFT receipt" at bounding box center [948, 533] width 122 height 36
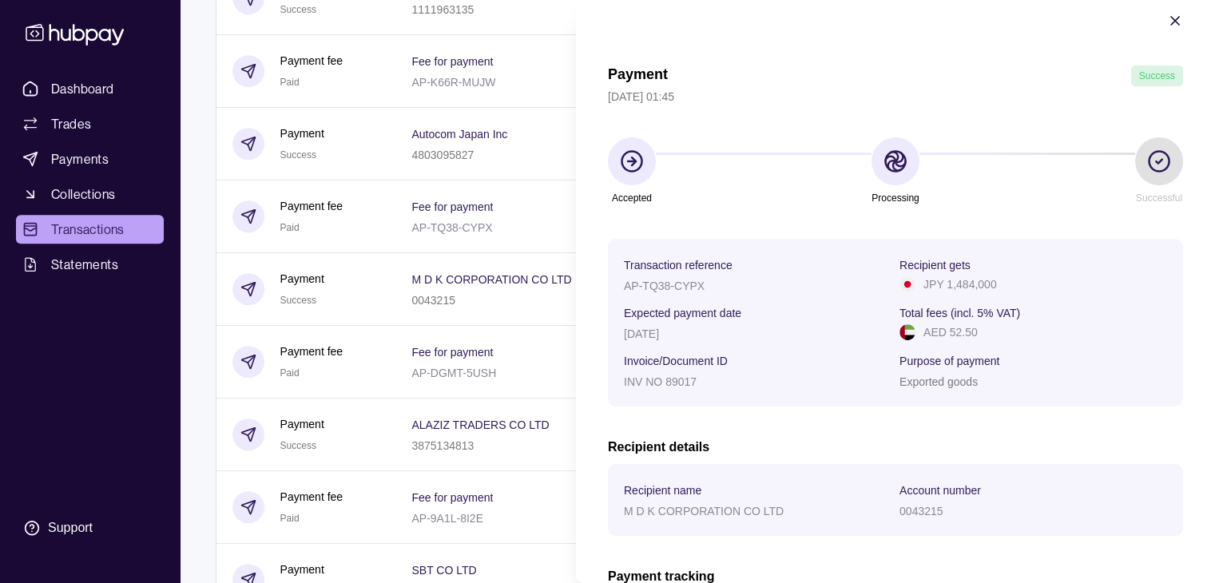
scroll to position [16, 0]
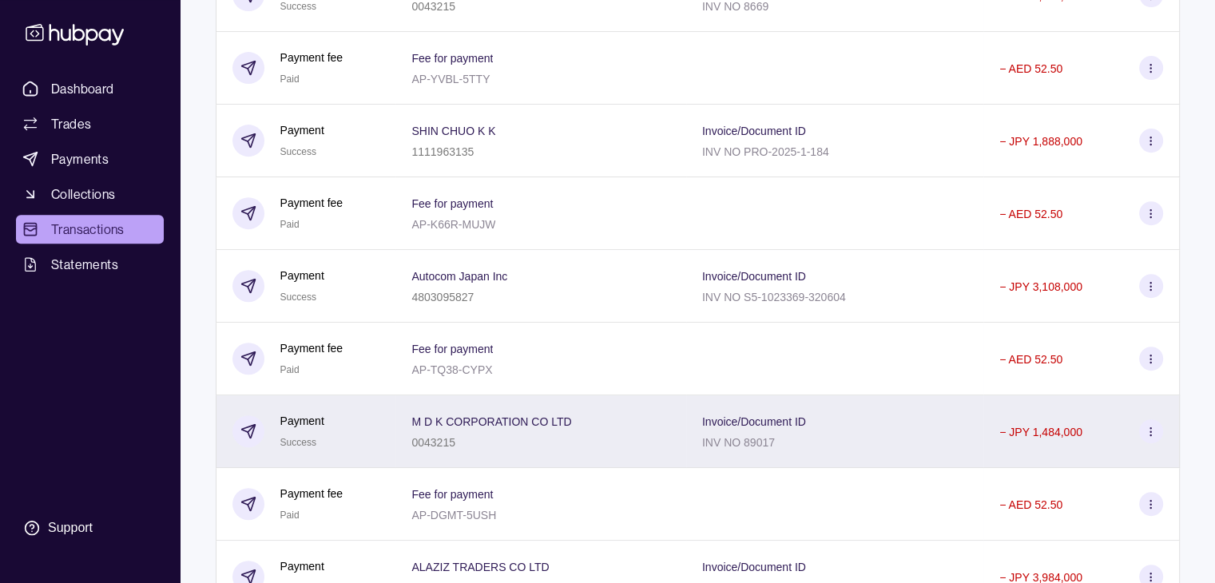
scroll to position [597, 0]
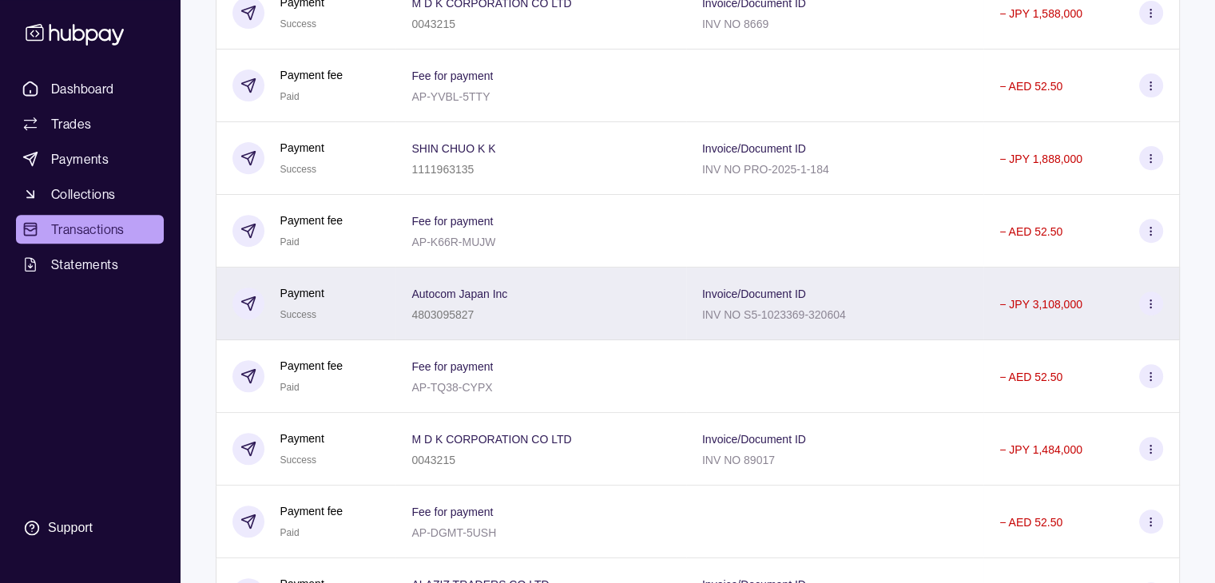
click at [1145, 310] on icon at bounding box center [1150, 304] width 12 height 12
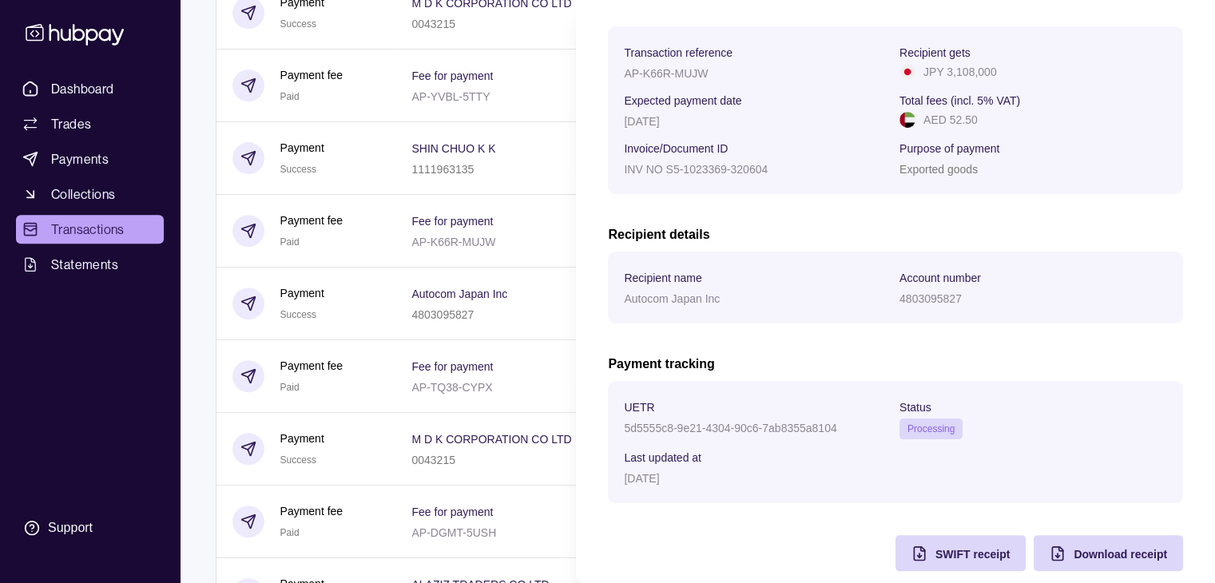
scroll to position [256, 0]
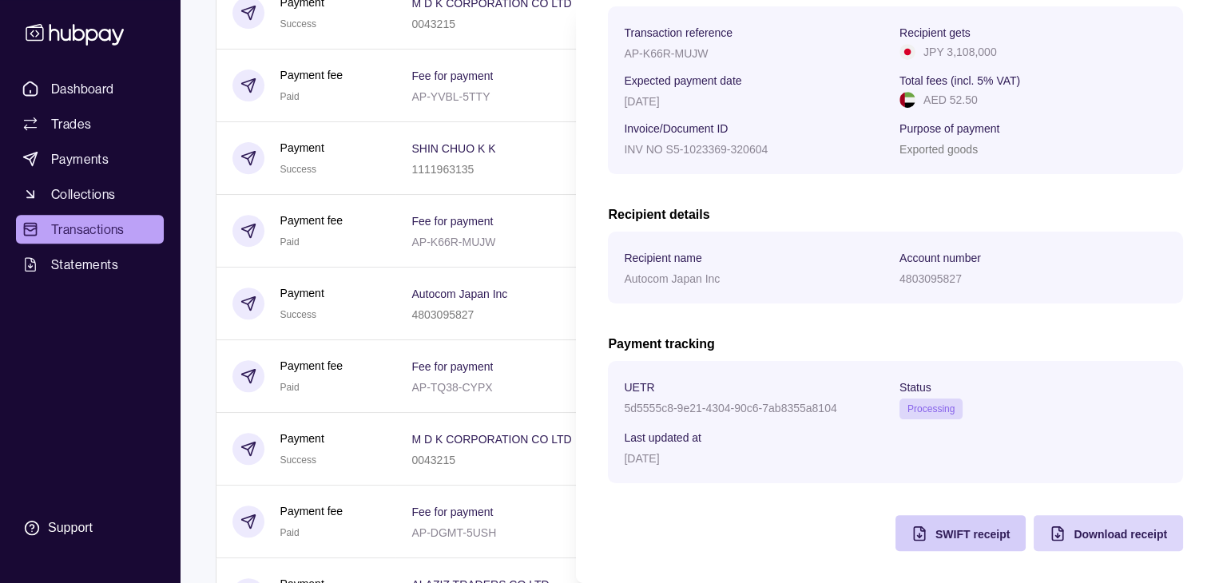
click at [939, 537] on span "SWIFT receipt" at bounding box center [972, 534] width 74 height 13
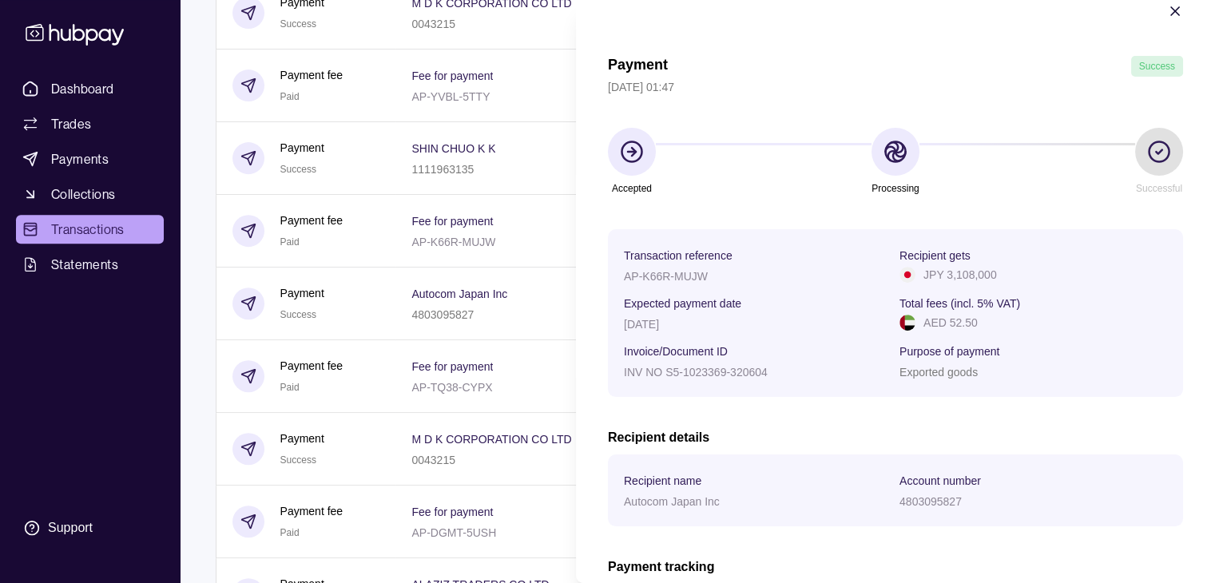
scroll to position [16, 0]
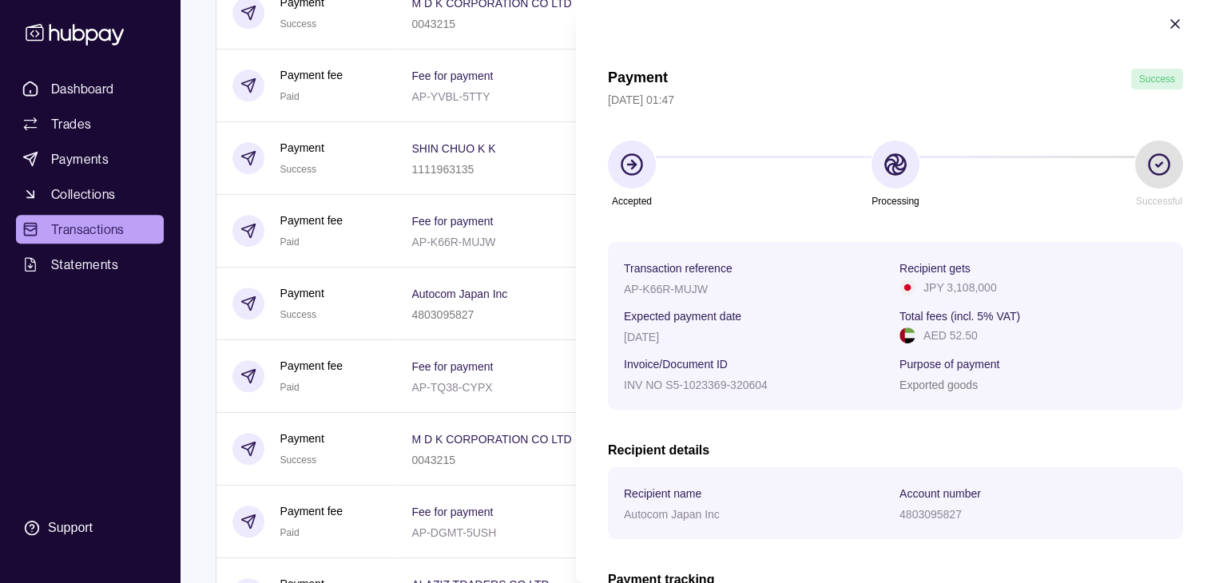
click at [1167, 20] on icon "button" at bounding box center [1175, 24] width 16 height 16
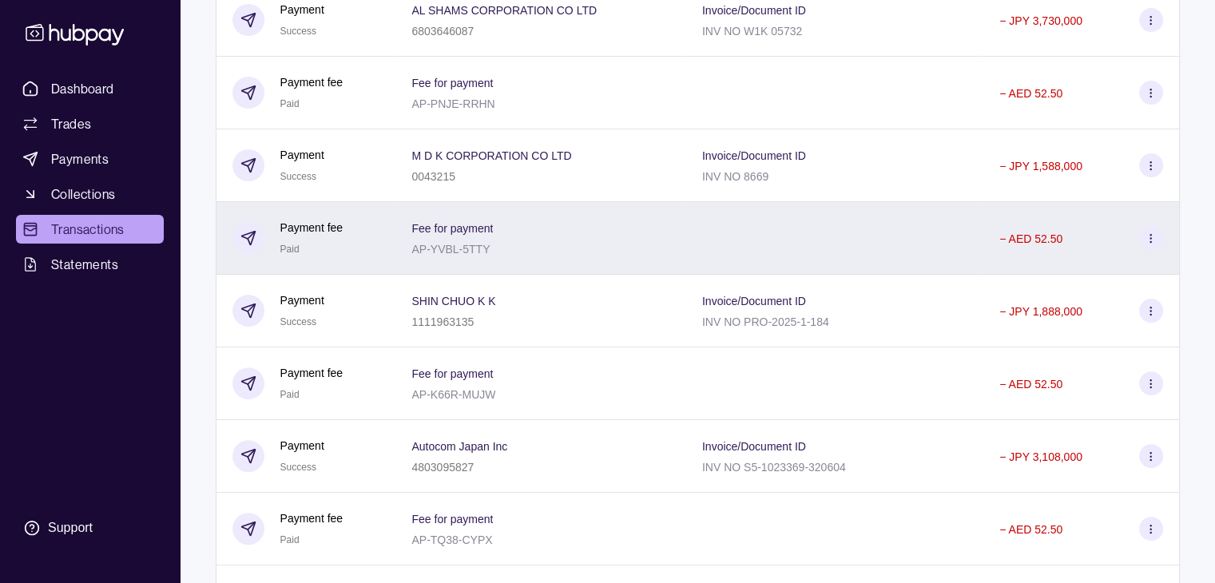
scroll to position [438, 0]
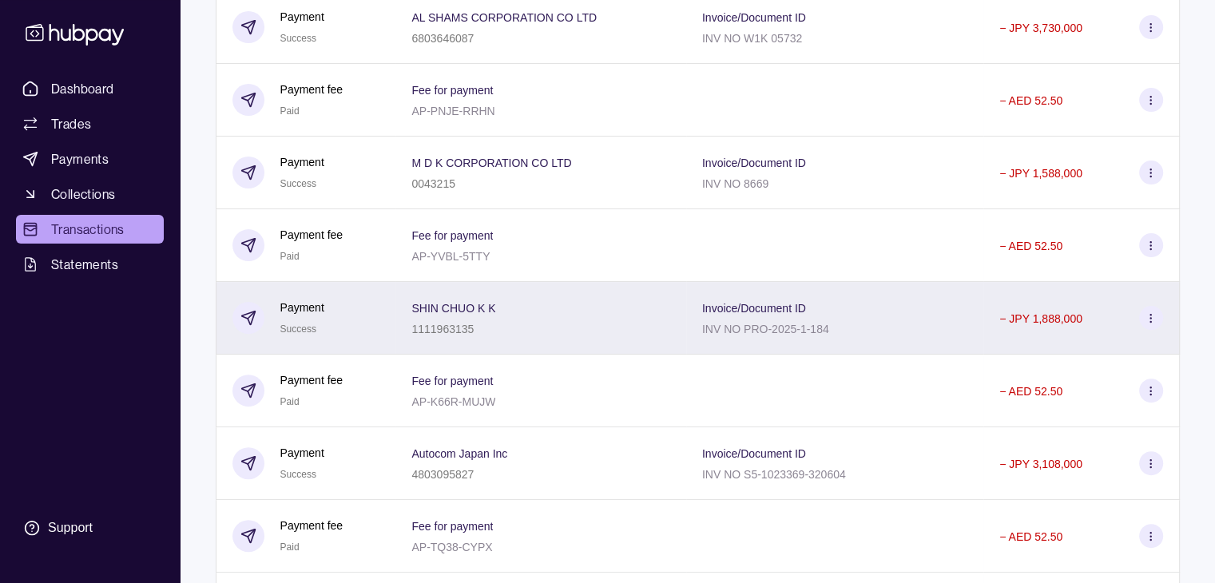
click at [1152, 316] on icon at bounding box center [1150, 318] width 12 height 12
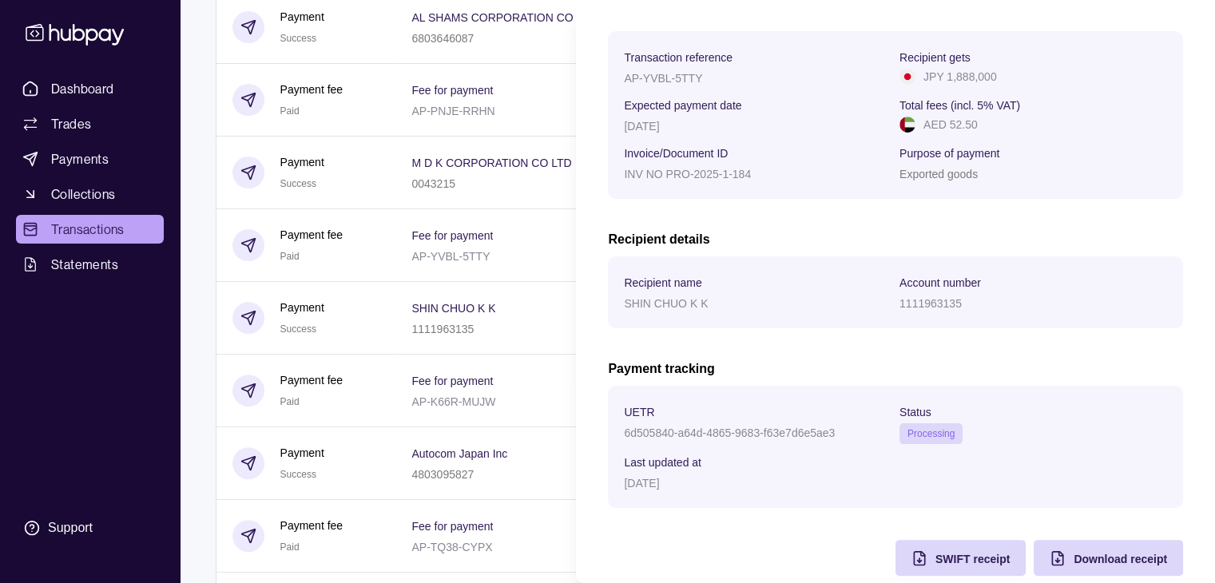
scroll to position [256, 0]
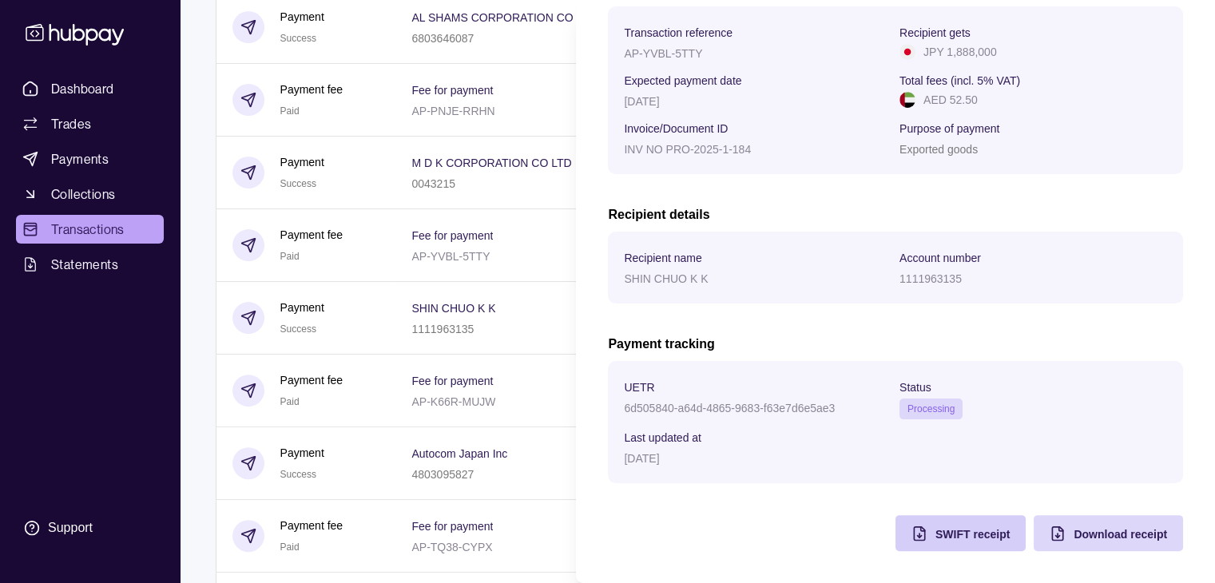
click at [935, 535] on span "SWIFT receipt" at bounding box center [972, 534] width 74 height 13
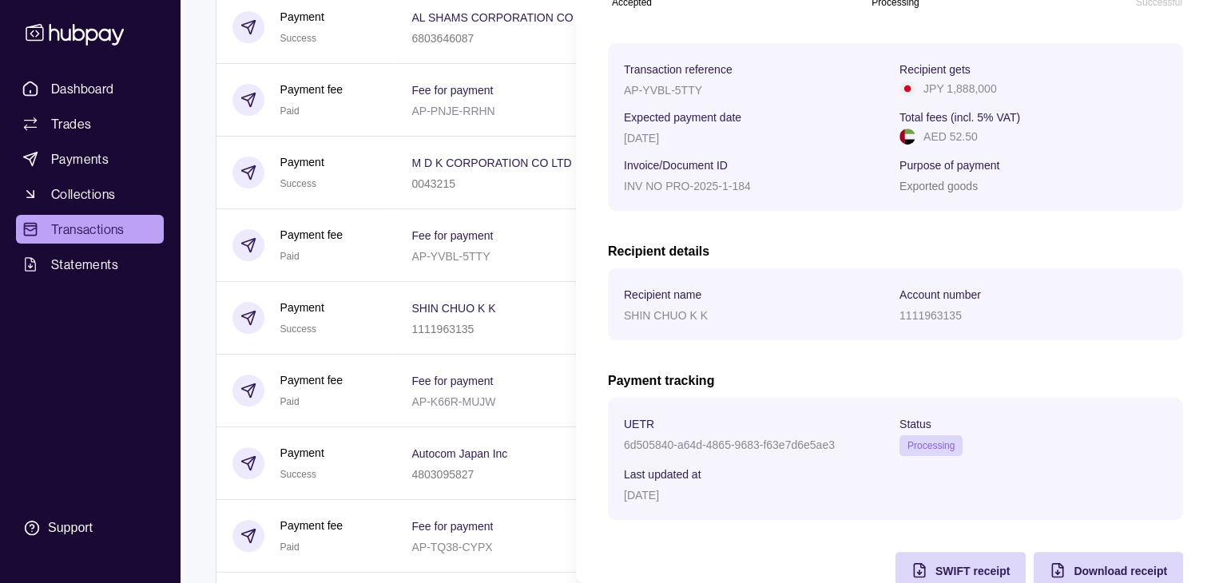
scroll to position [96, 0]
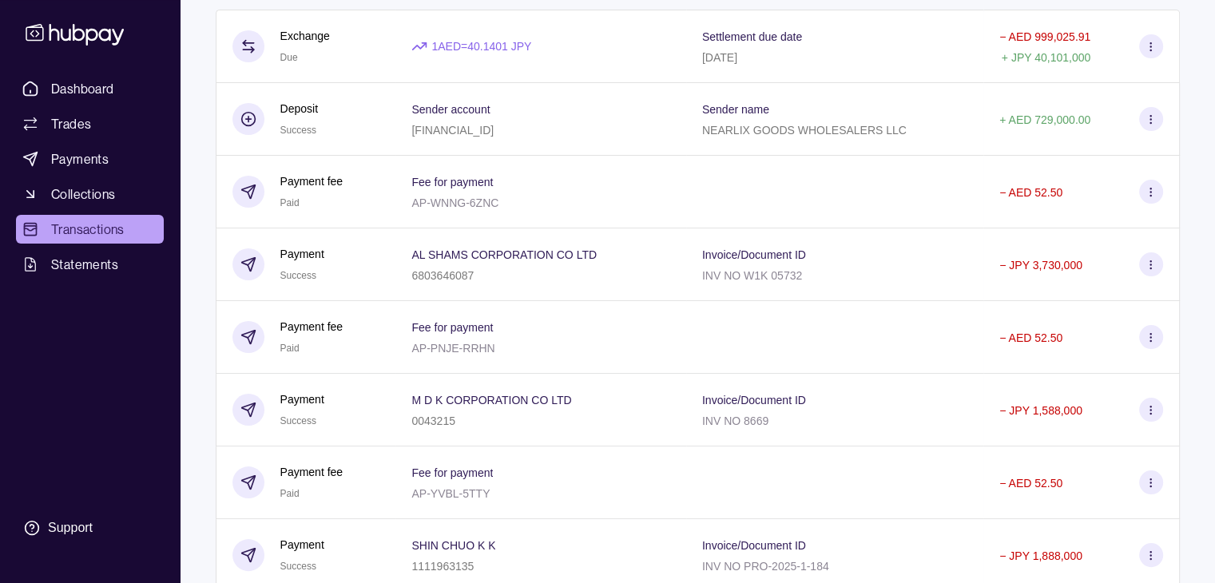
scroll to position [198, 0]
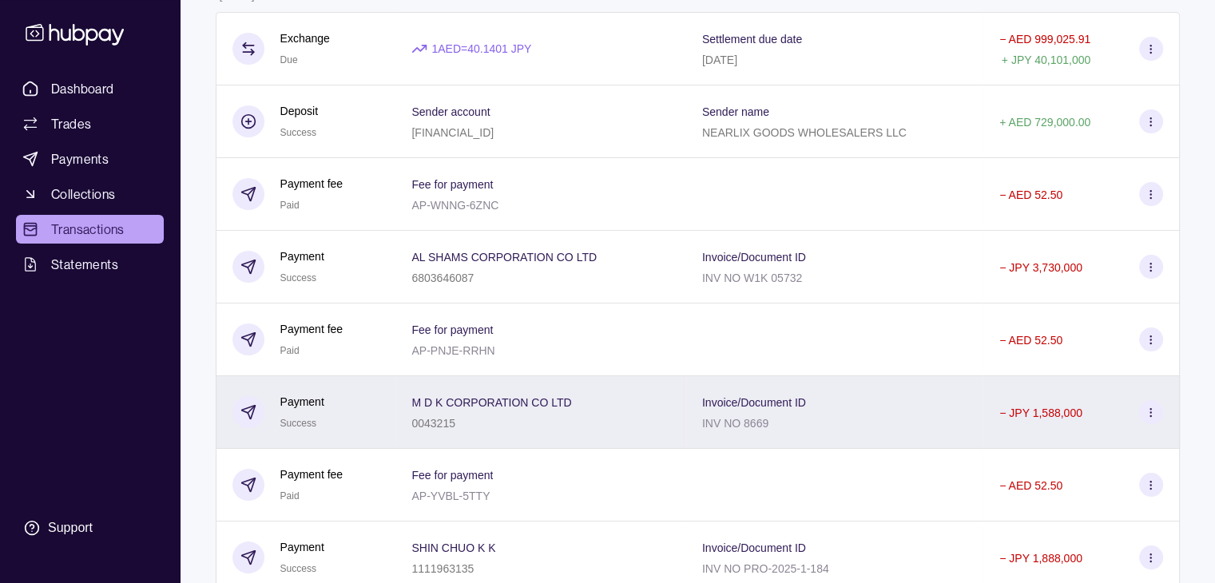
click at [1149, 418] on icon at bounding box center [1150, 412] width 12 height 12
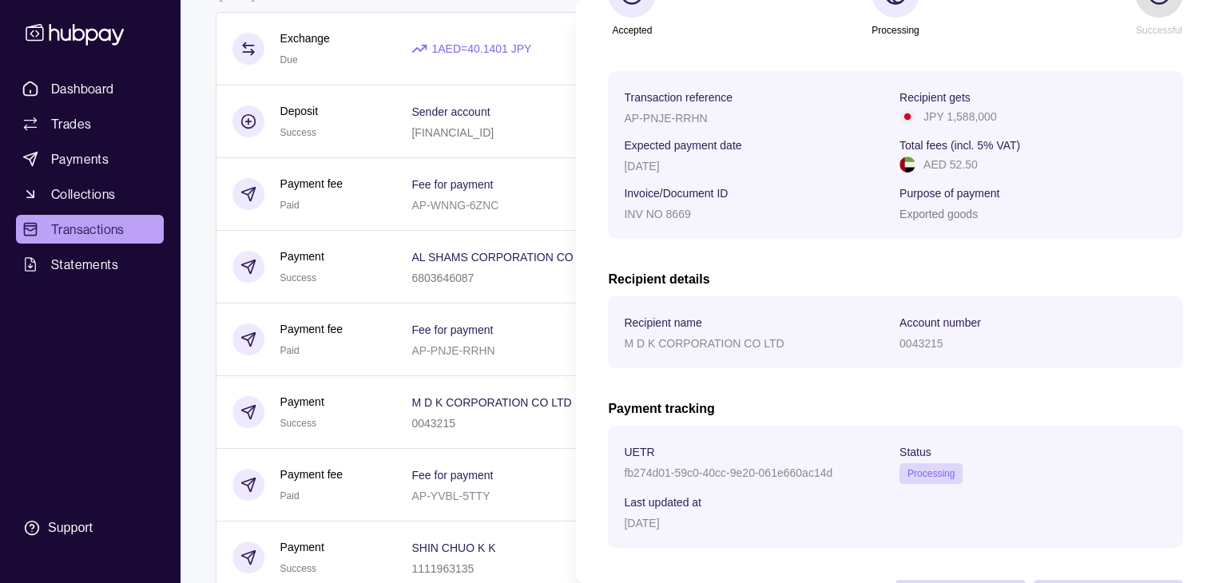
scroll to position [240, 0]
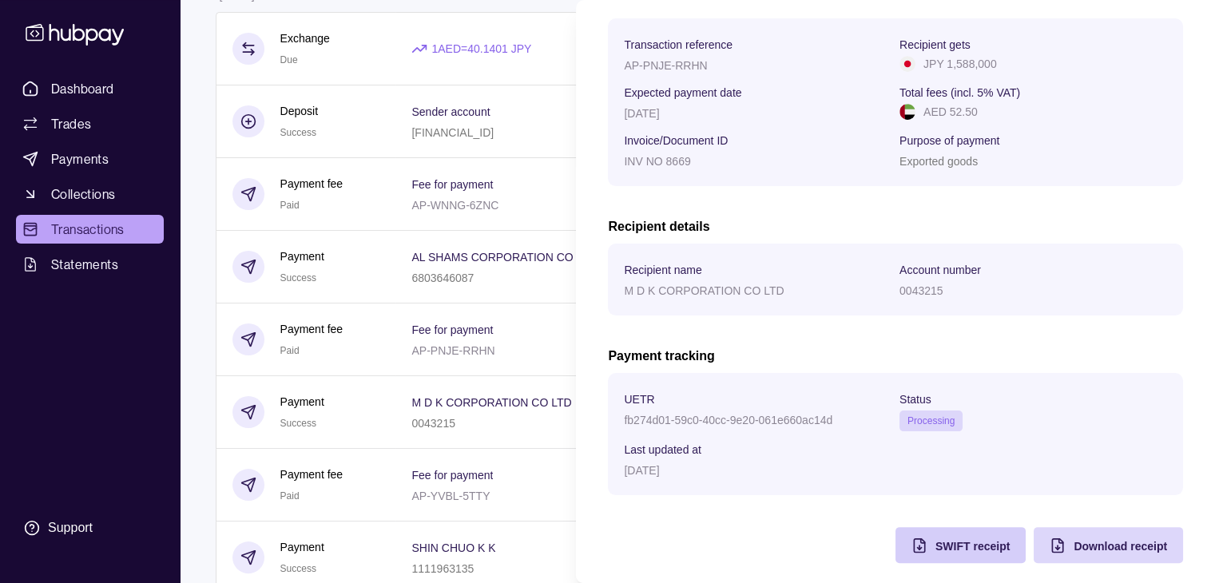
click at [945, 540] on div "SWIFT receipt" at bounding box center [972, 545] width 74 height 19
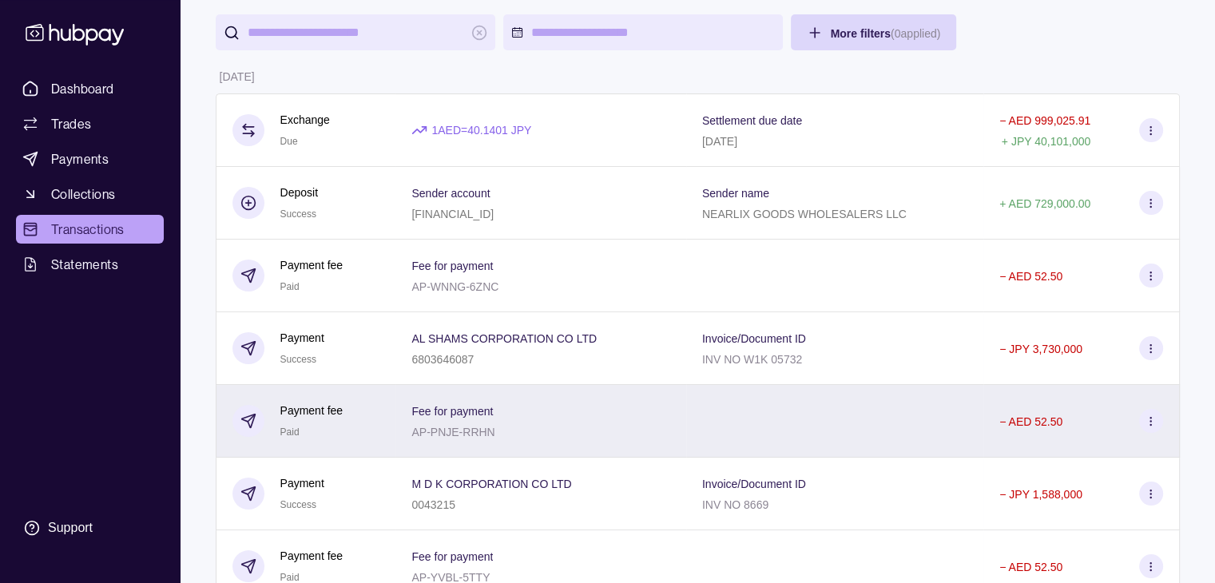
scroll to position [118, 0]
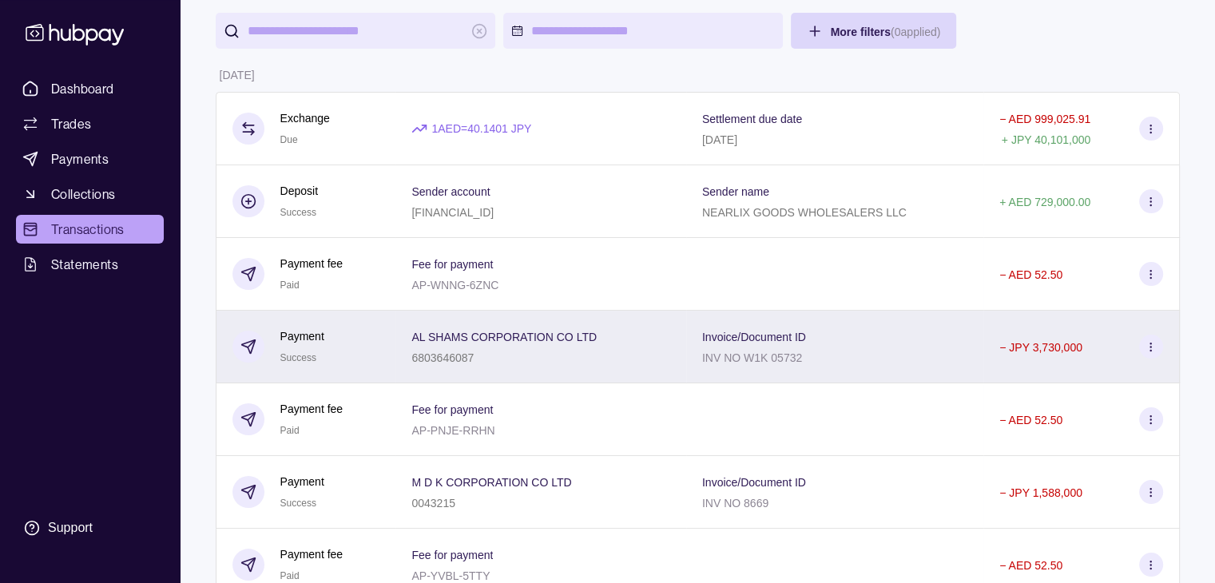
click at [1153, 347] on icon at bounding box center [1150, 347] width 12 height 12
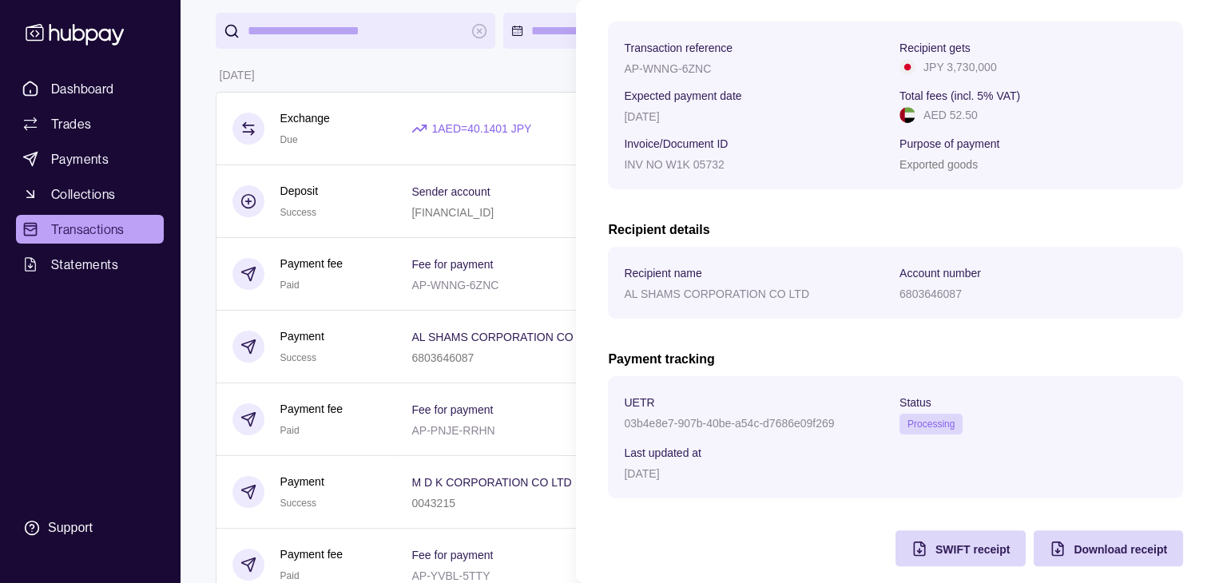
scroll to position [256, 0]
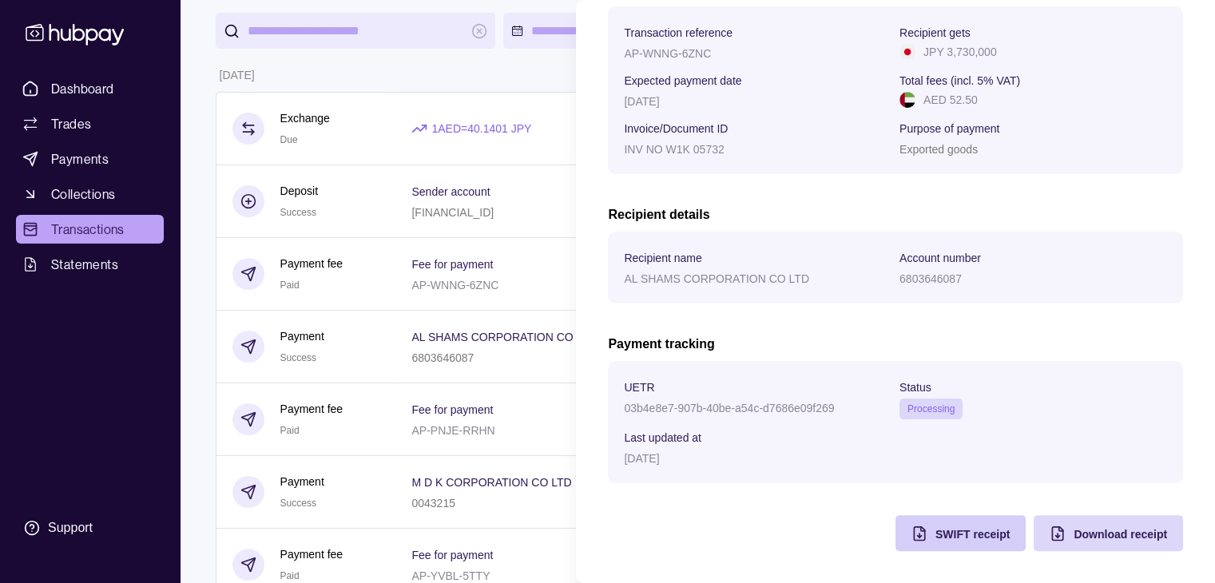
click at [933, 542] on div "SWIFT receipt" at bounding box center [948, 533] width 122 height 36
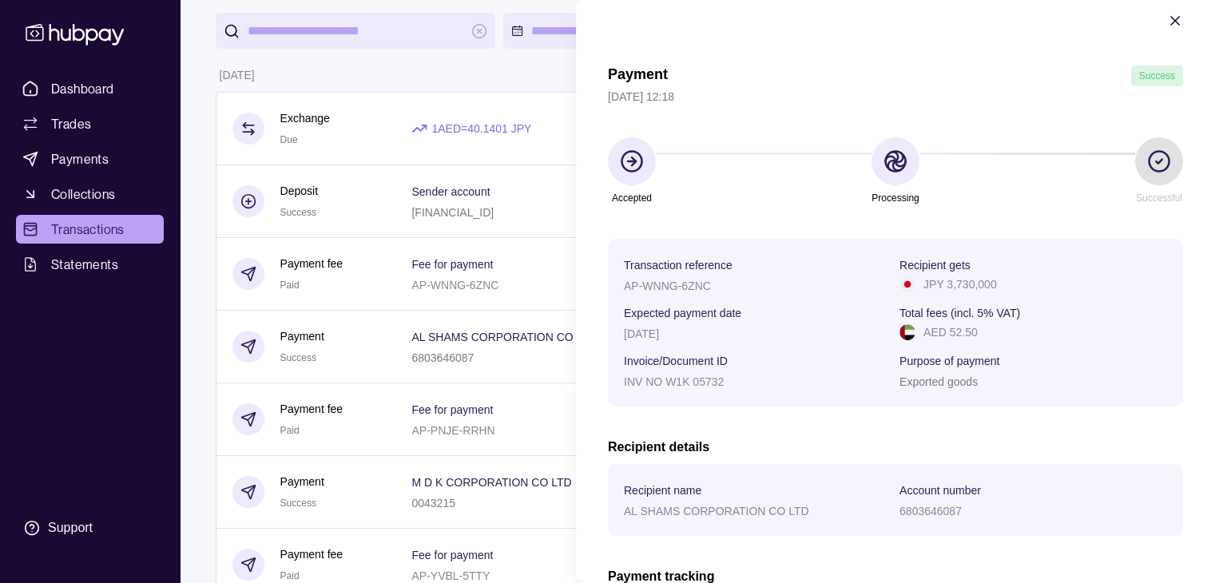
scroll to position [0, 0]
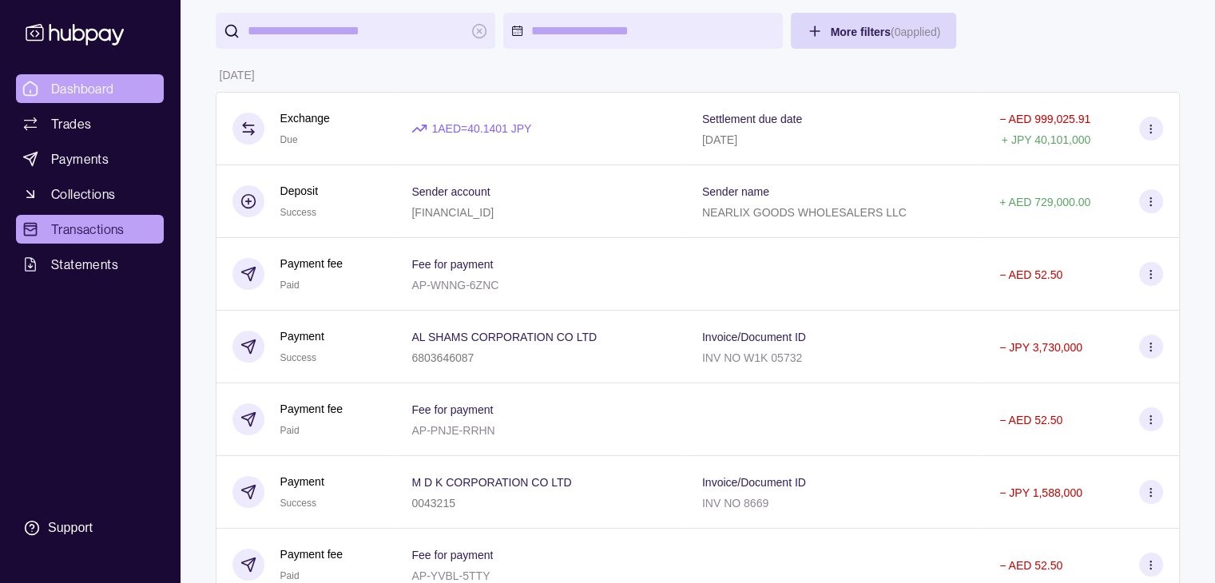
click at [72, 83] on span "Dashboard" at bounding box center [82, 88] width 63 height 19
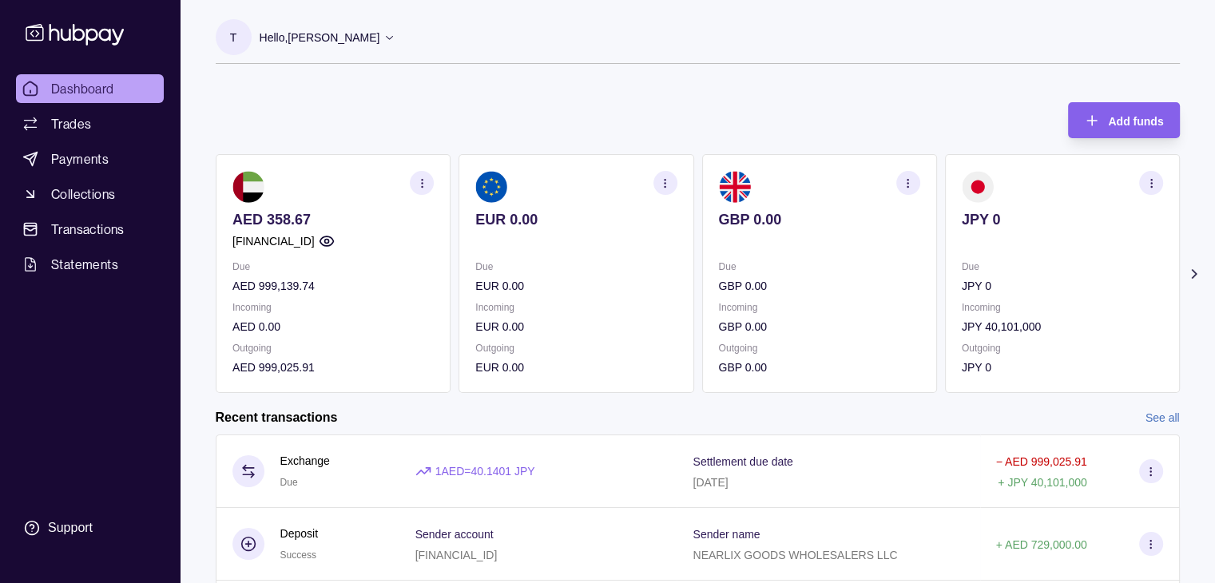
click at [383, 39] on icon at bounding box center [389, 37] width 12 height 12
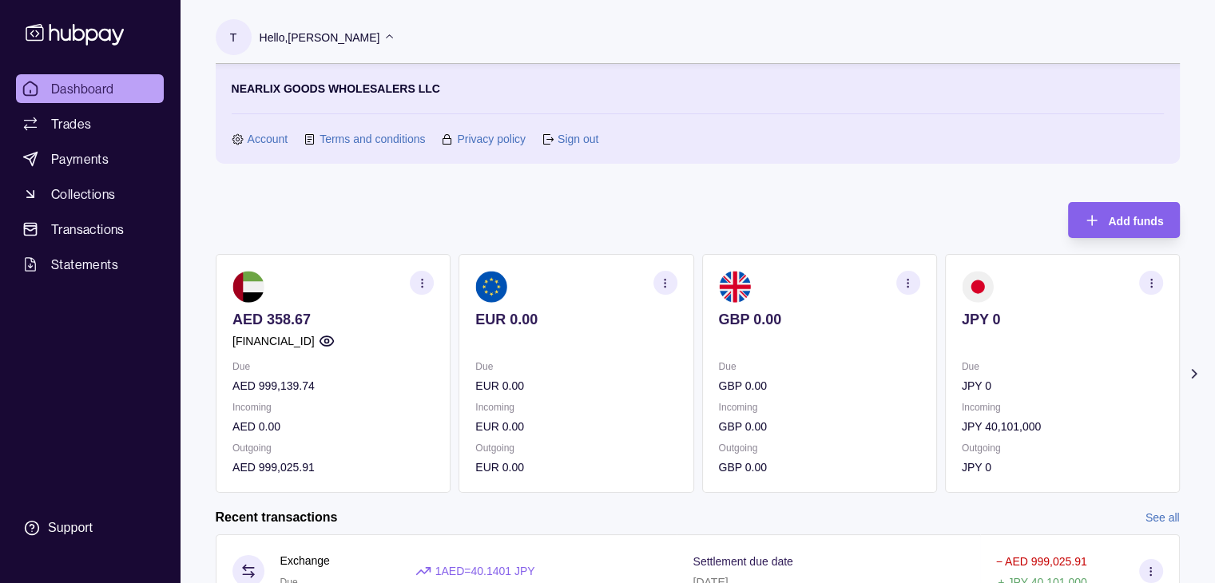
click at [575, 141] on link "Sign out" at bounding box center [577, 139] width 41 height 18
